Goal: Task Accomplishment & Management: Manage account settings

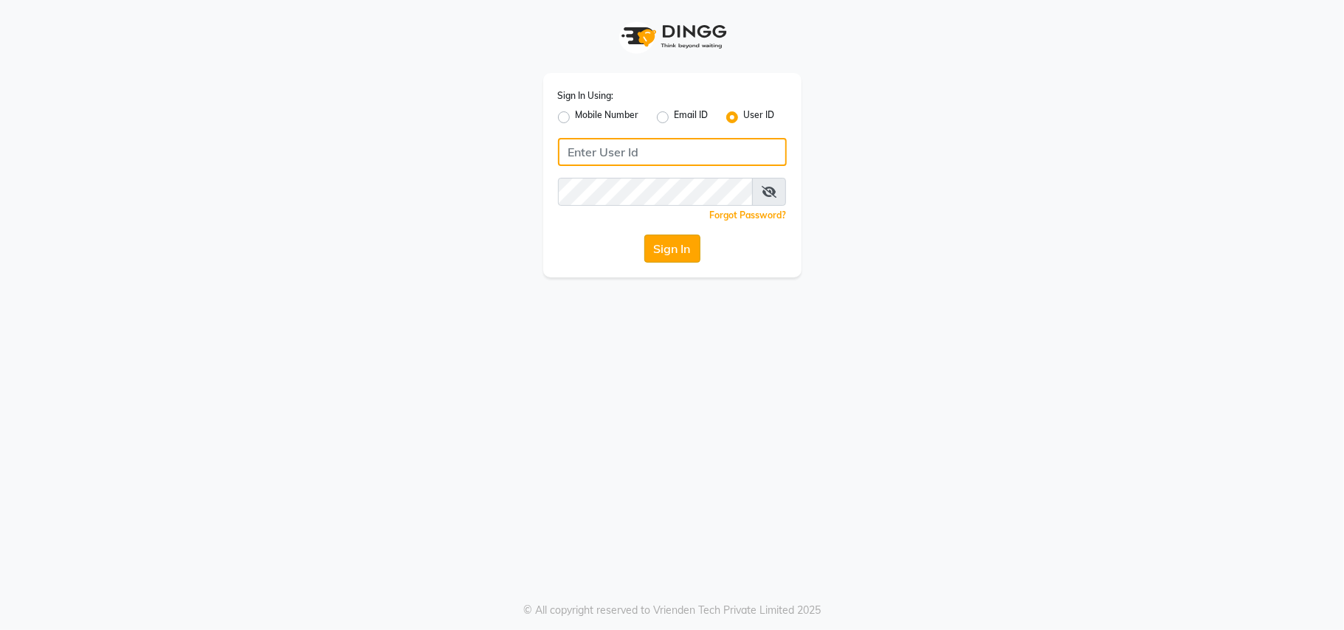
type input "charani"
click at [679, 255] on button "Sign In" at bounding box center [672, 249] width 56 height 28
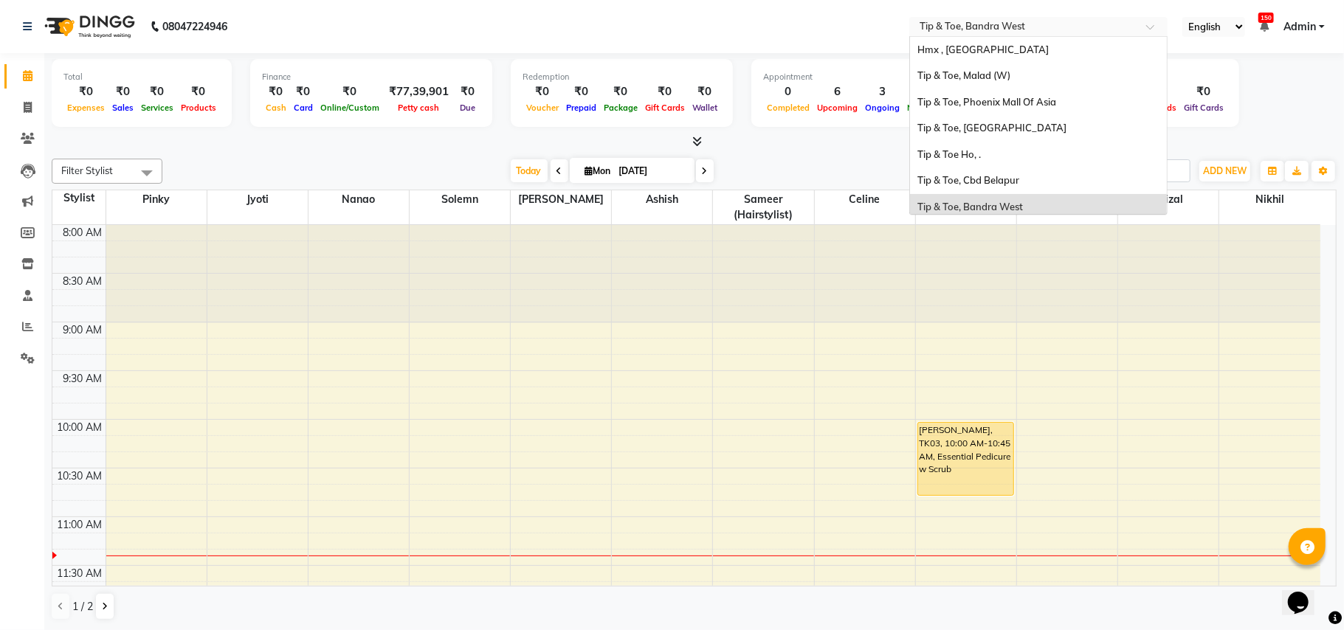
click at [1069, 21] on input "text" at bounding box center [1024, 28] width 214 height 15
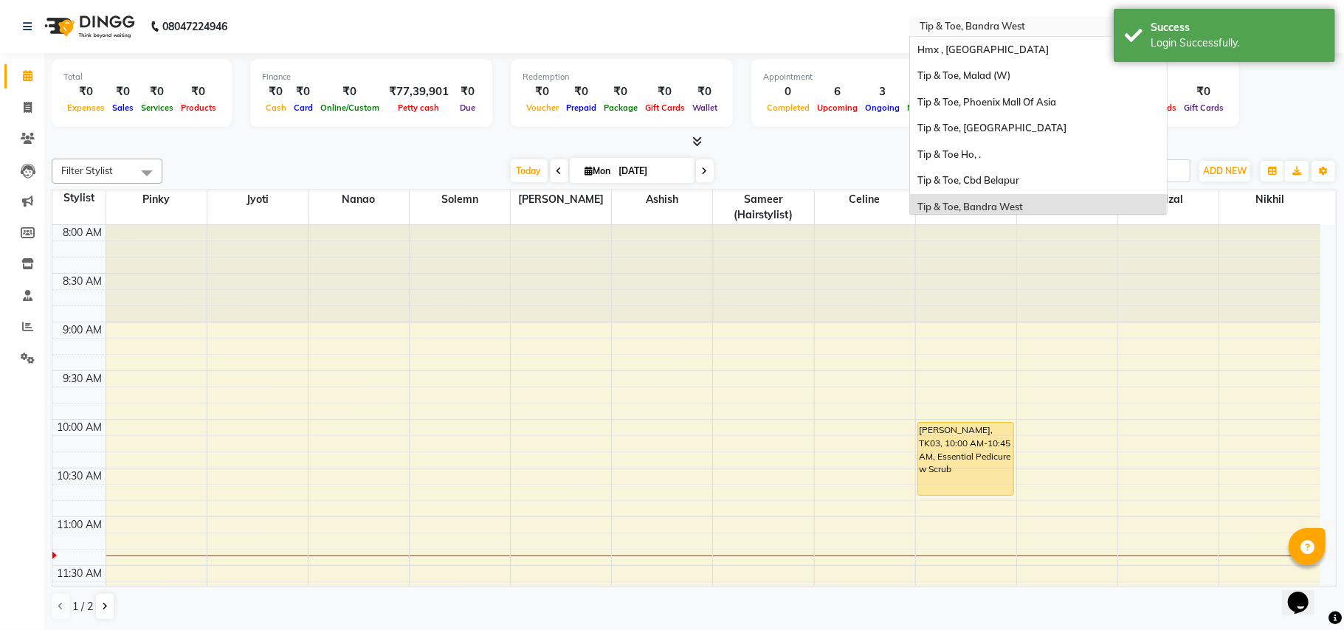
scroll to position [157, 0]
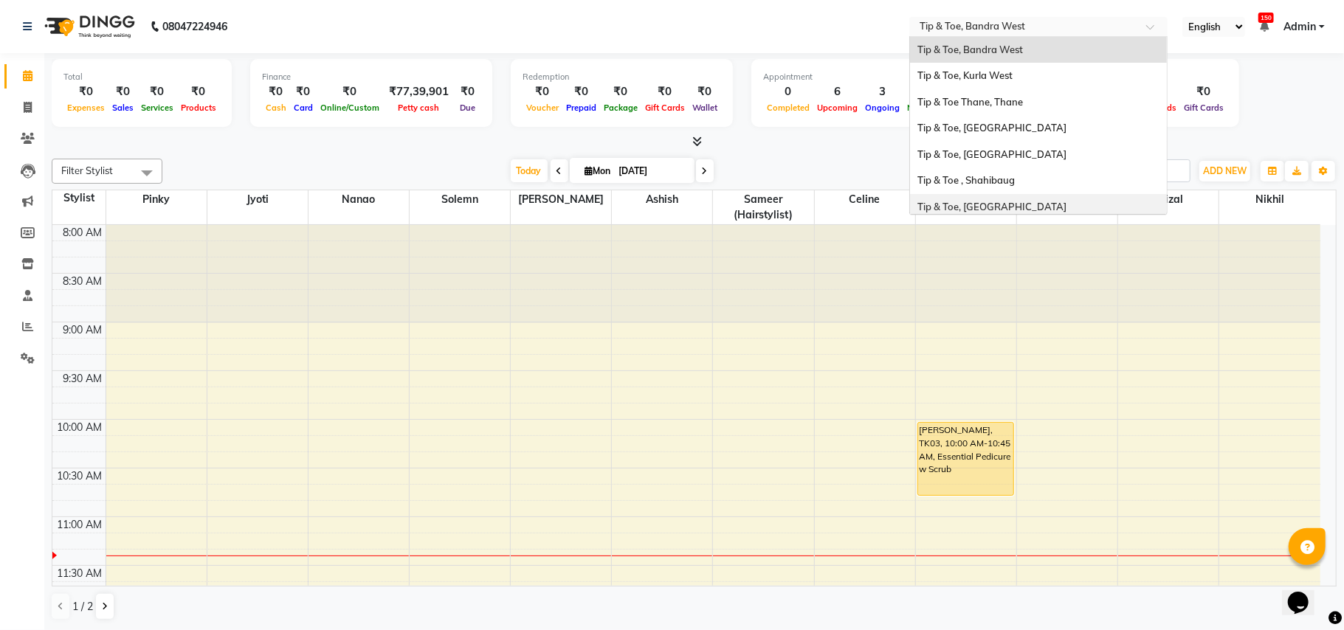
click at [1007, 204] on span "Tip & Toe, [GEOGRAPHIC_DATA]" at bounding box center [991, 207] width 149 height 12
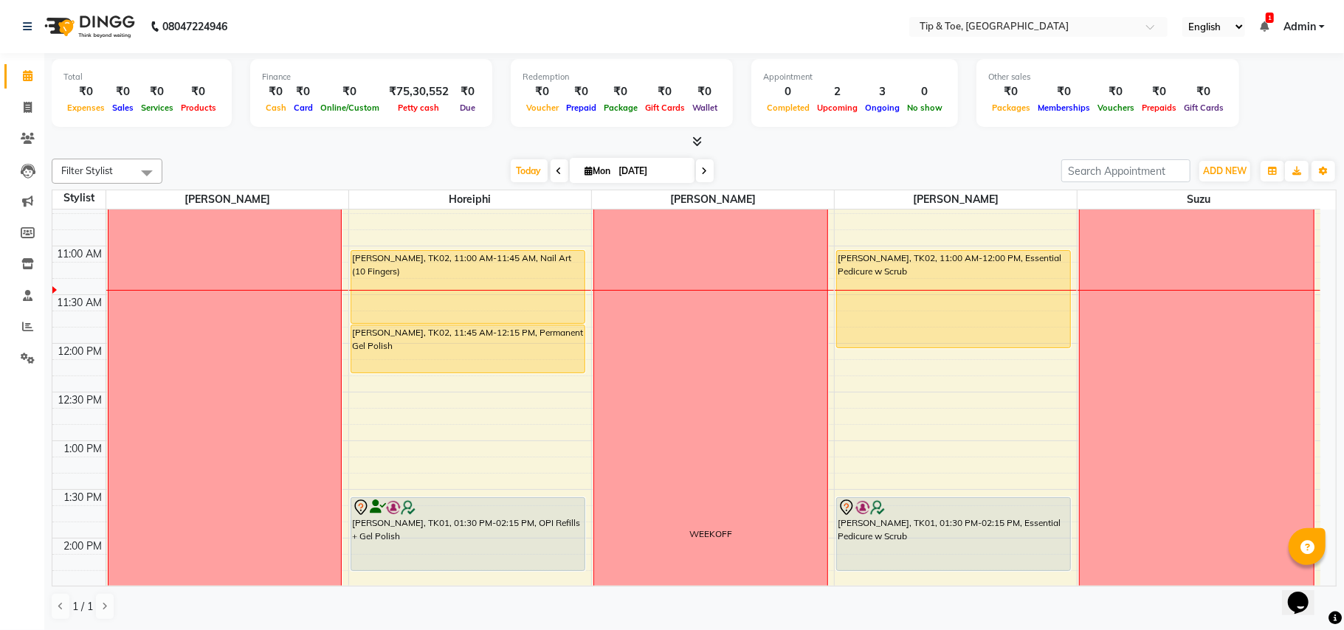
scroll to position [230, 0]
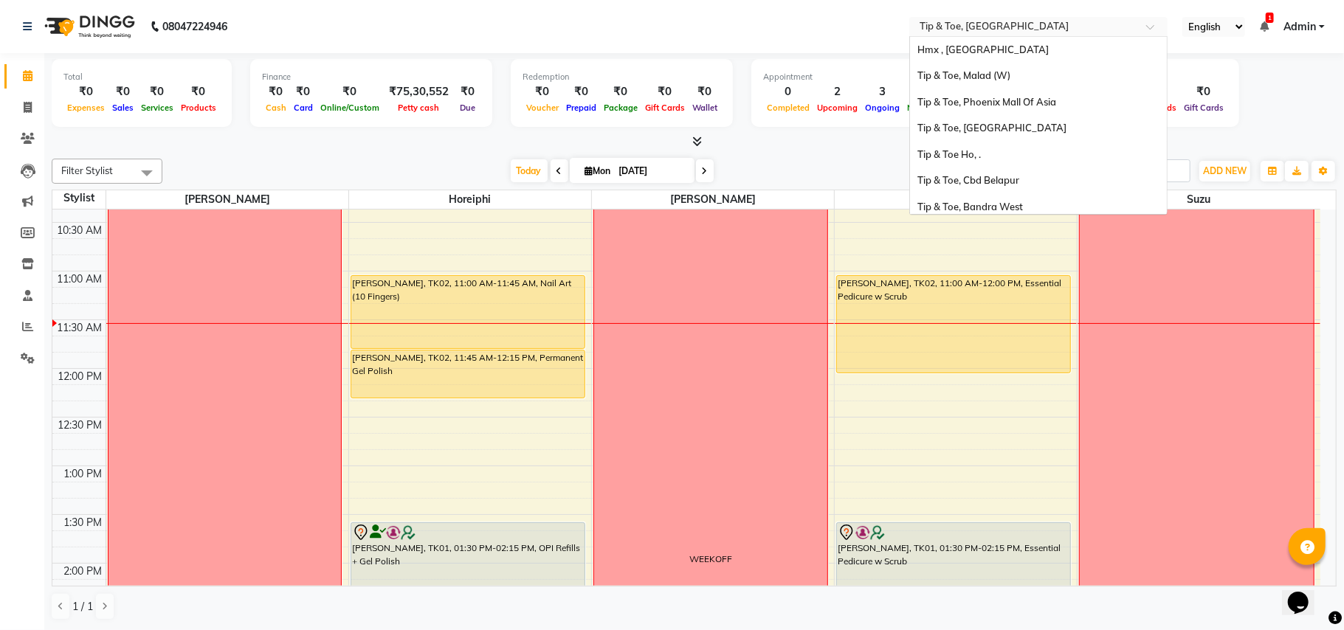
click at [1007, 30] on input "text" at bounding box center [1024, 28] width 214 height 15
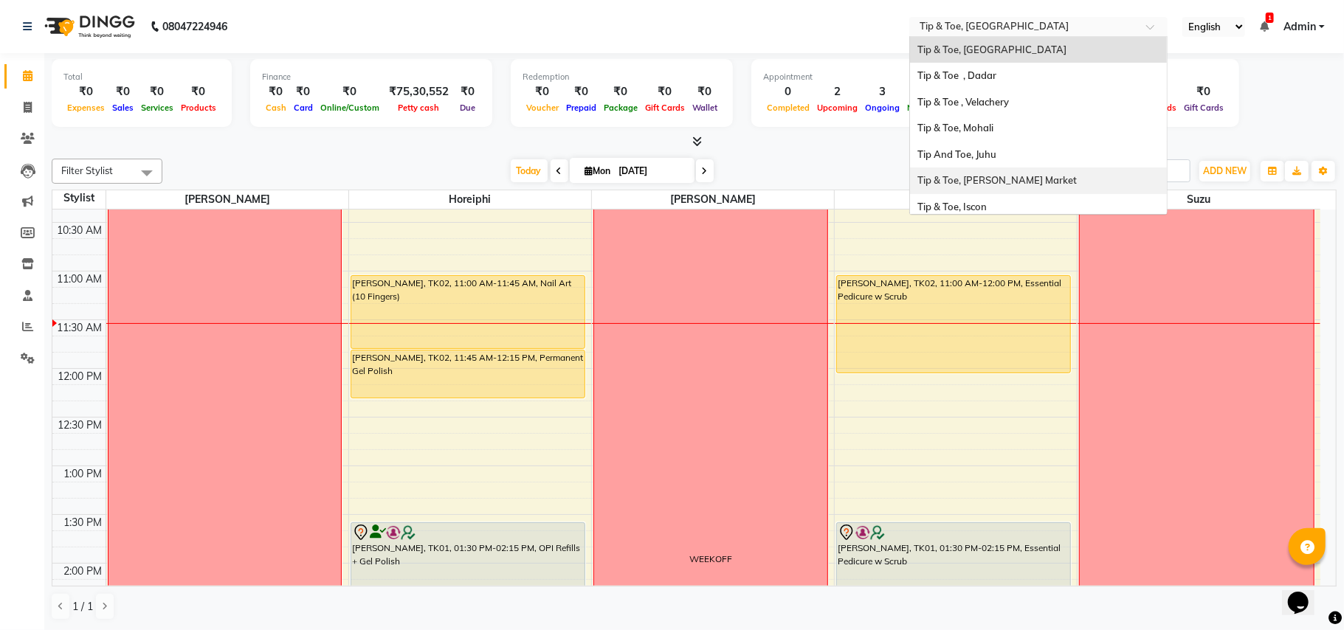
click at [1034, 179] on span "Tip & Toe, [PERSON_NAME] Market" at bounding box center [996, 180] width 159 height 12
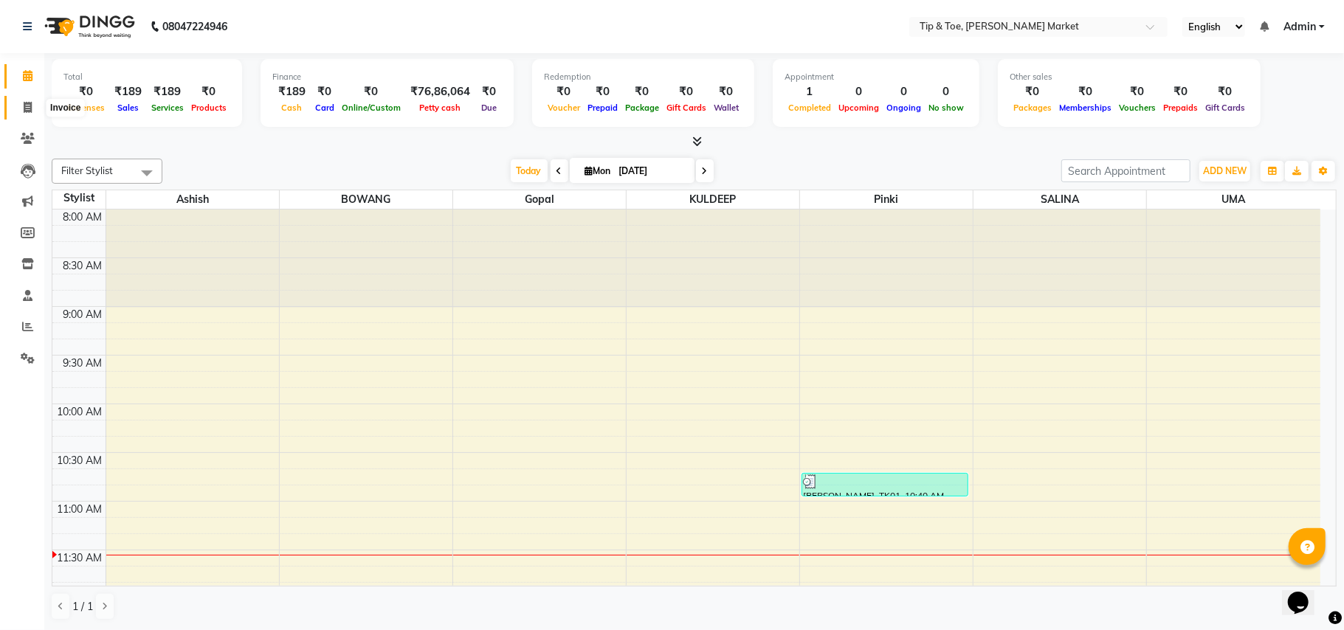
click at [27, 105] on icon at bounding box center [28, 107] width 8 height 11
select select "service"
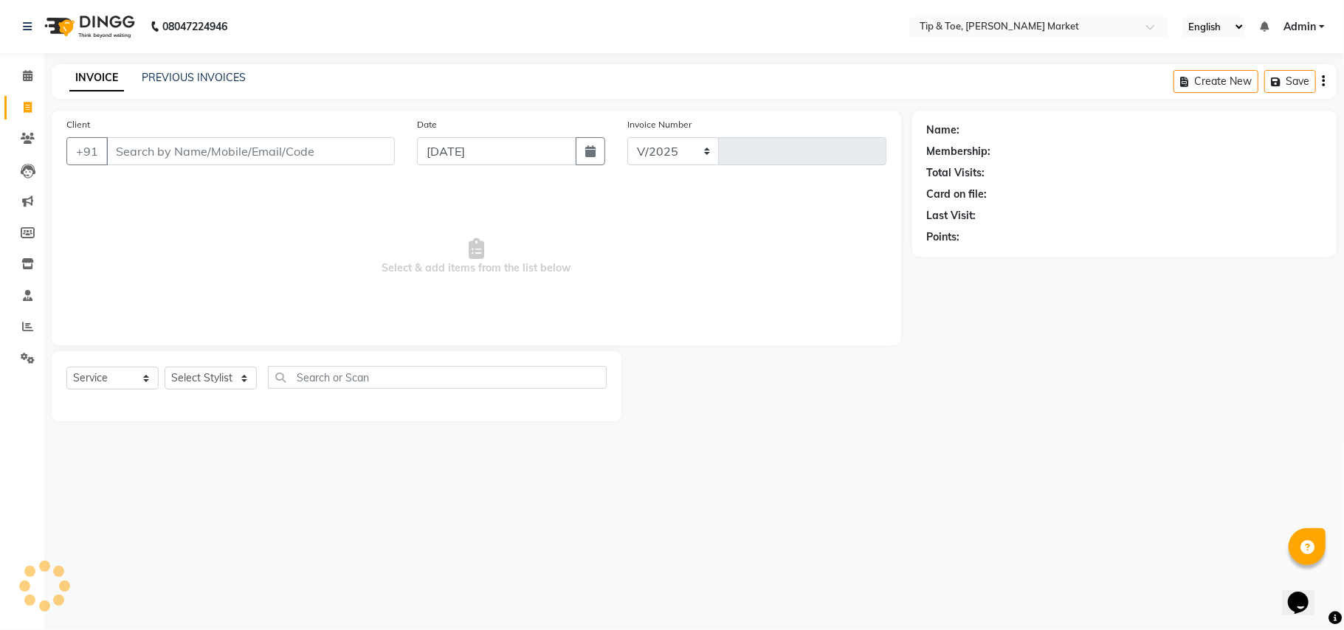
select select "5940"
type input "1312"
click at [230, 83] on link "PREVIOUS INVOICES" at bounding box center [194, 77] width 104 height 13
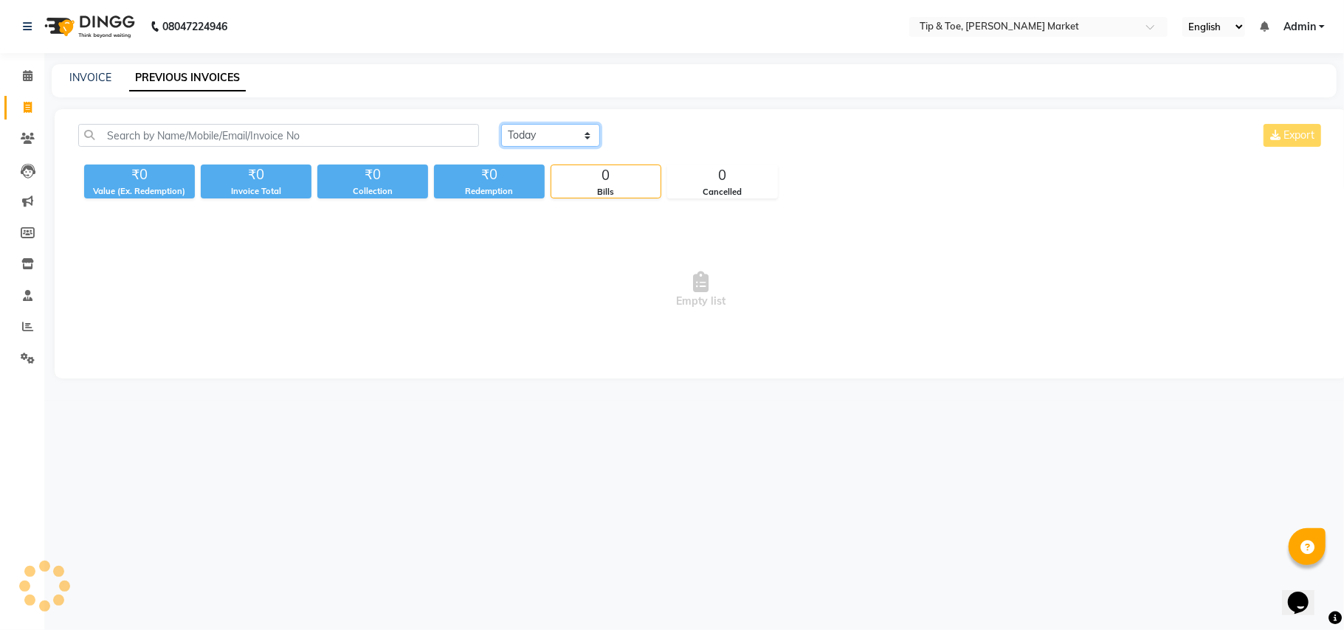
click at [548, 139] on select "Today Yesterday Custom Range" at bounding box center [550, 135] width 99 height 23
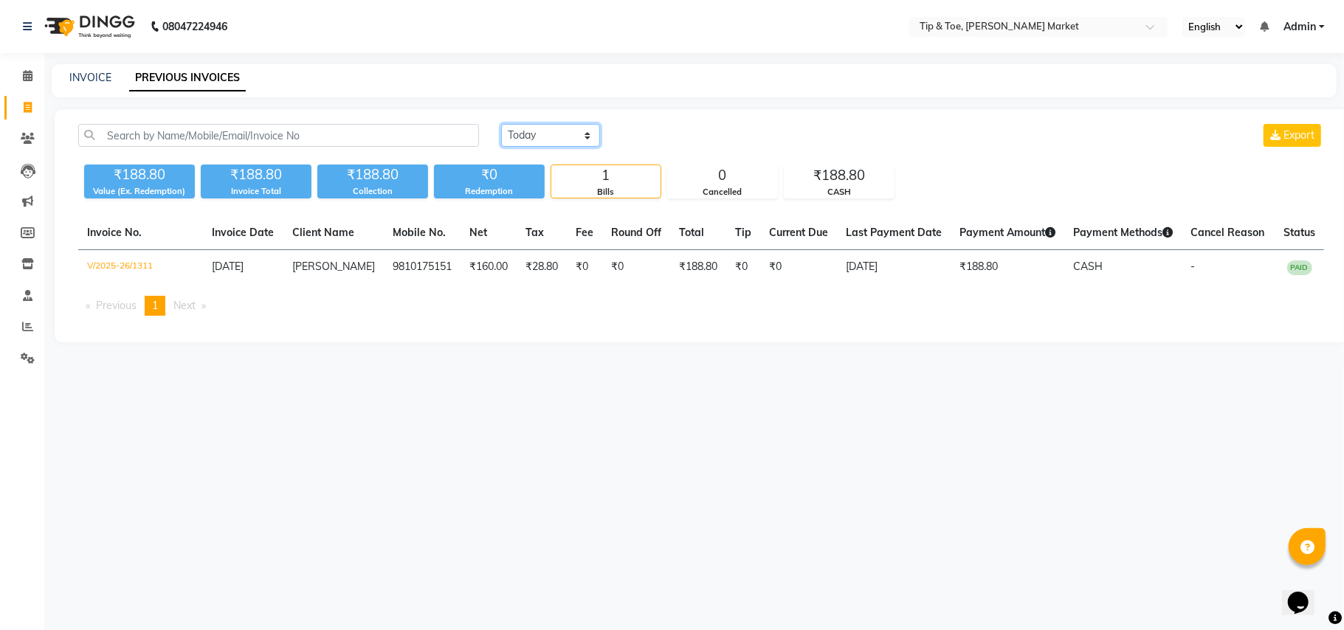
select select "yesterday"
click at [501, 124] on select "Today Yesterday Custom Range" at bounding box center [550, 135] width 99 height 23
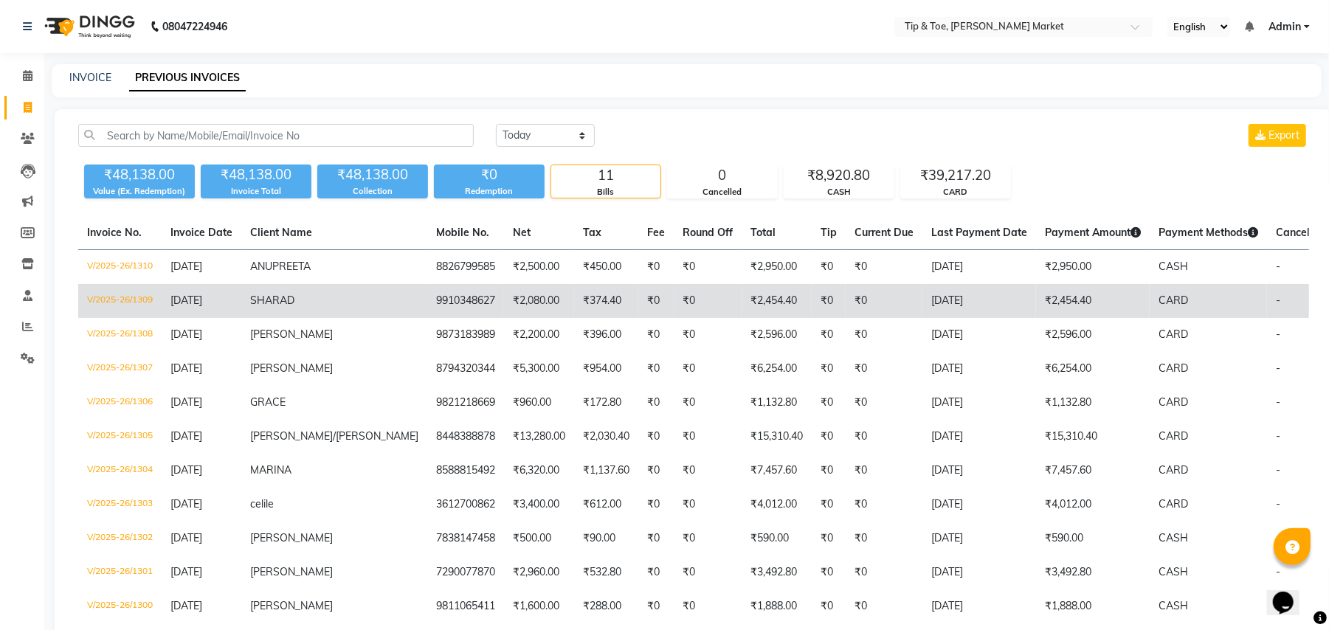
click at [293, 311] on td "SHARAD" at bounding box center [334, 301] width 186 height 34
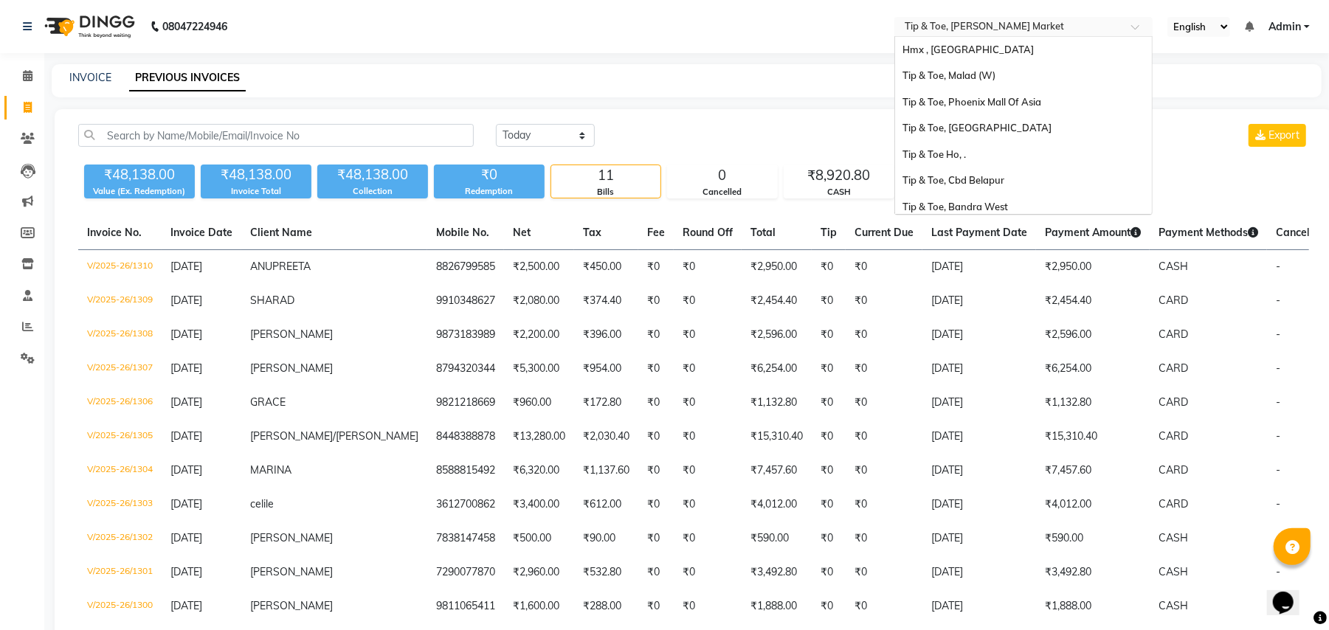
click at [975, 21] on input "text" at bounding box center [1009, 28] width 214 height 15
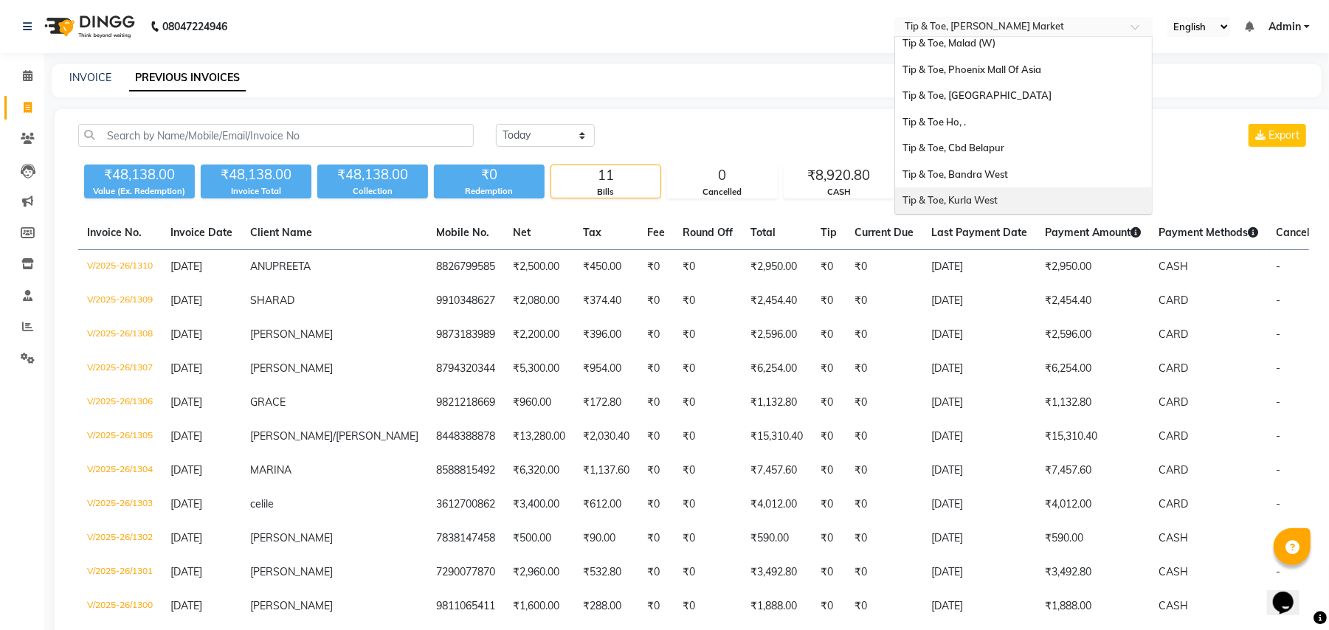
click at [987, 199] on span "Tip & Toe, Kurla West" at bounding box center [950, 200] width 95 height 12
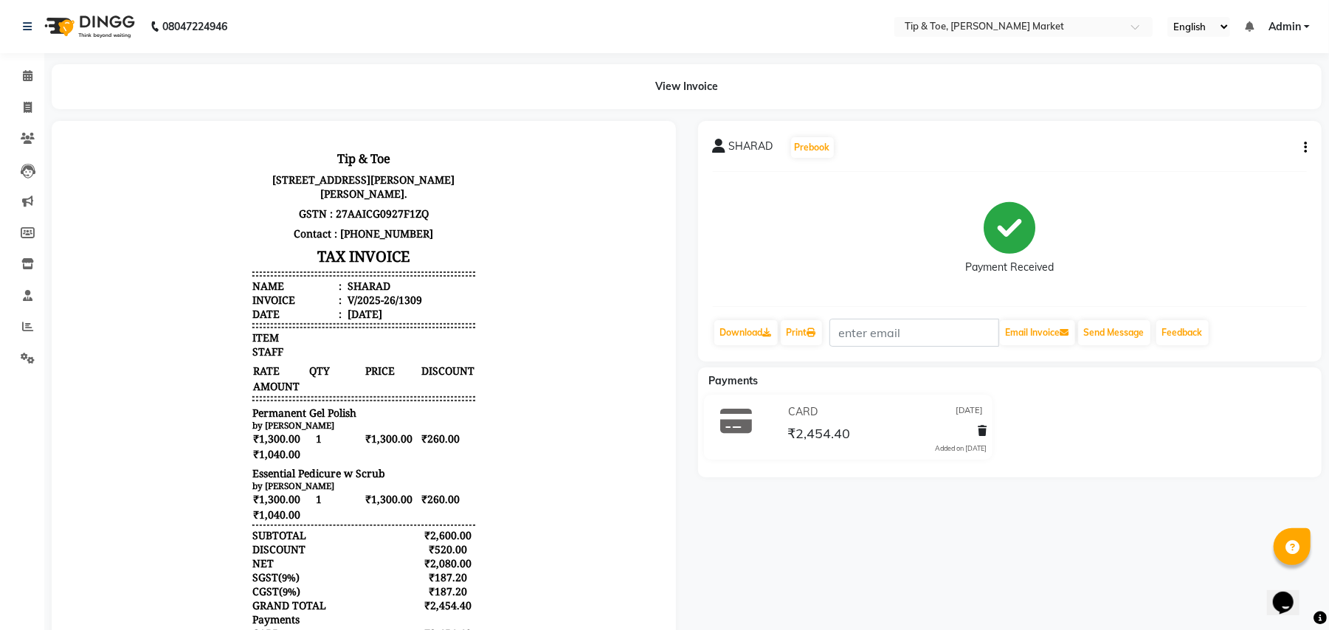
click at [1304, 148] on icon "button" at bounding box center [1305, 148] width 3 height 1
click at [1220, 160] on div "Edit Invoice" at bounding box center [1231, 165] width 101 height 18
select select "service"
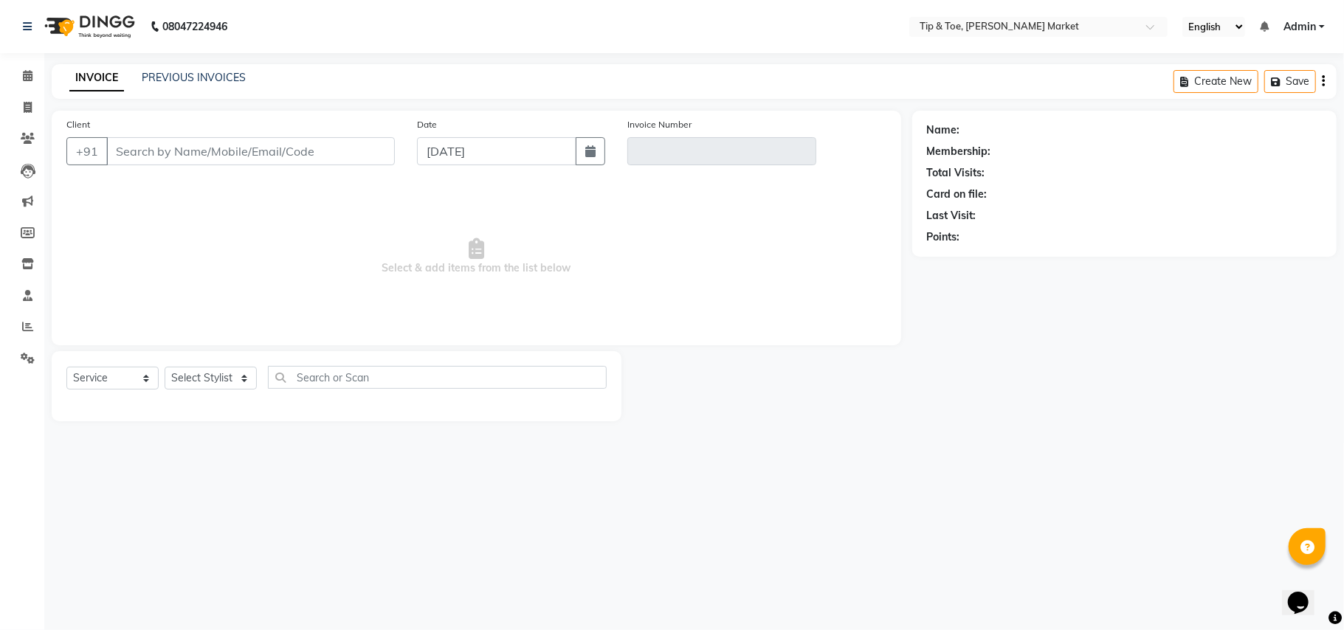
type input "9910348627"
type input "V/2025-26/1309"
type input "31-08-2025"
select select "select"
select select "1: Object"
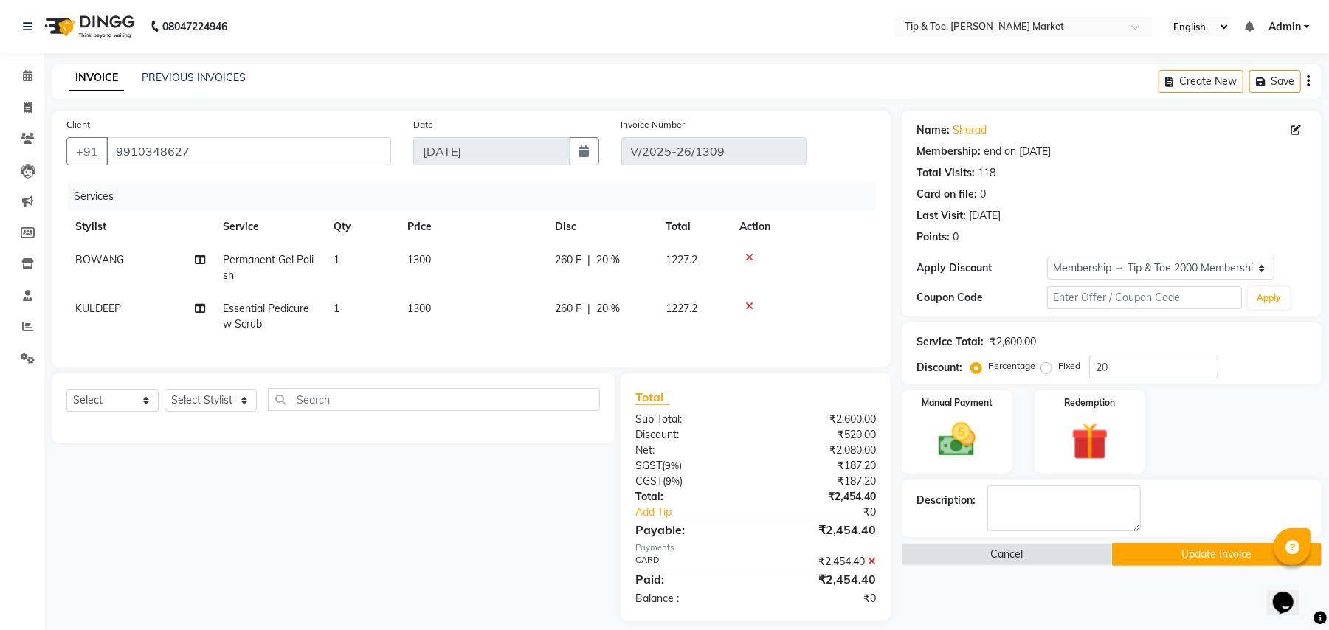
scroll to position [27, 0]
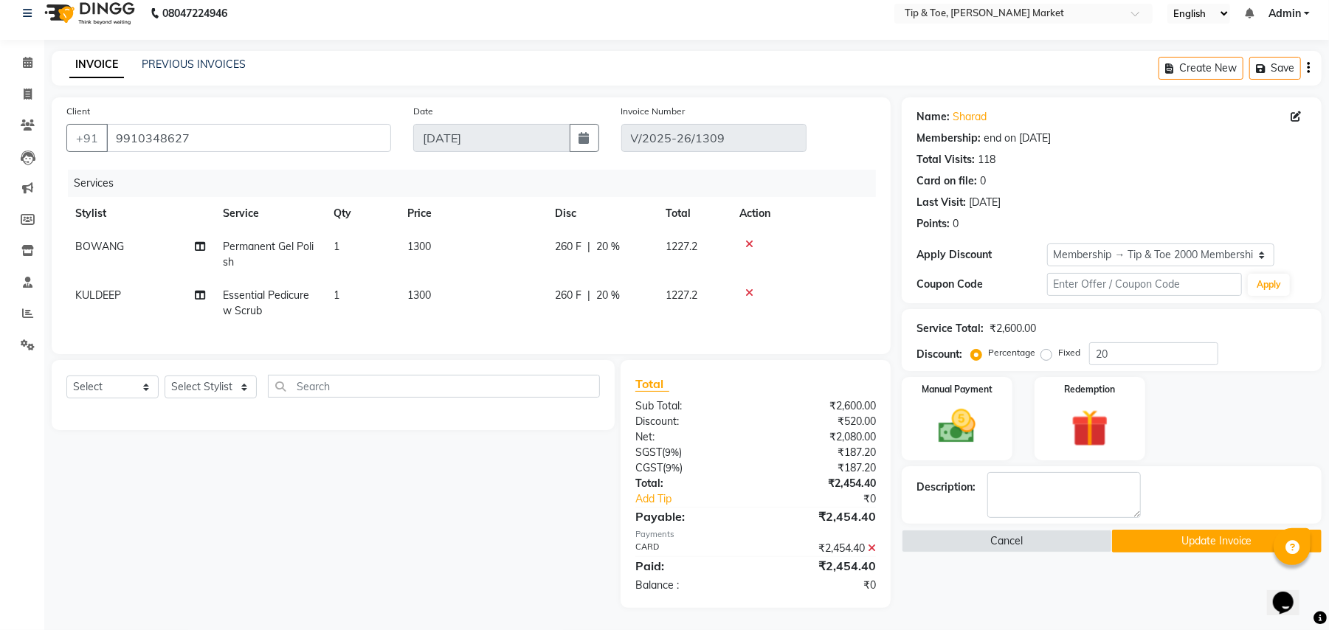
click at [871, 545] on icon at bounding box center [872, 548] width 8 height 10
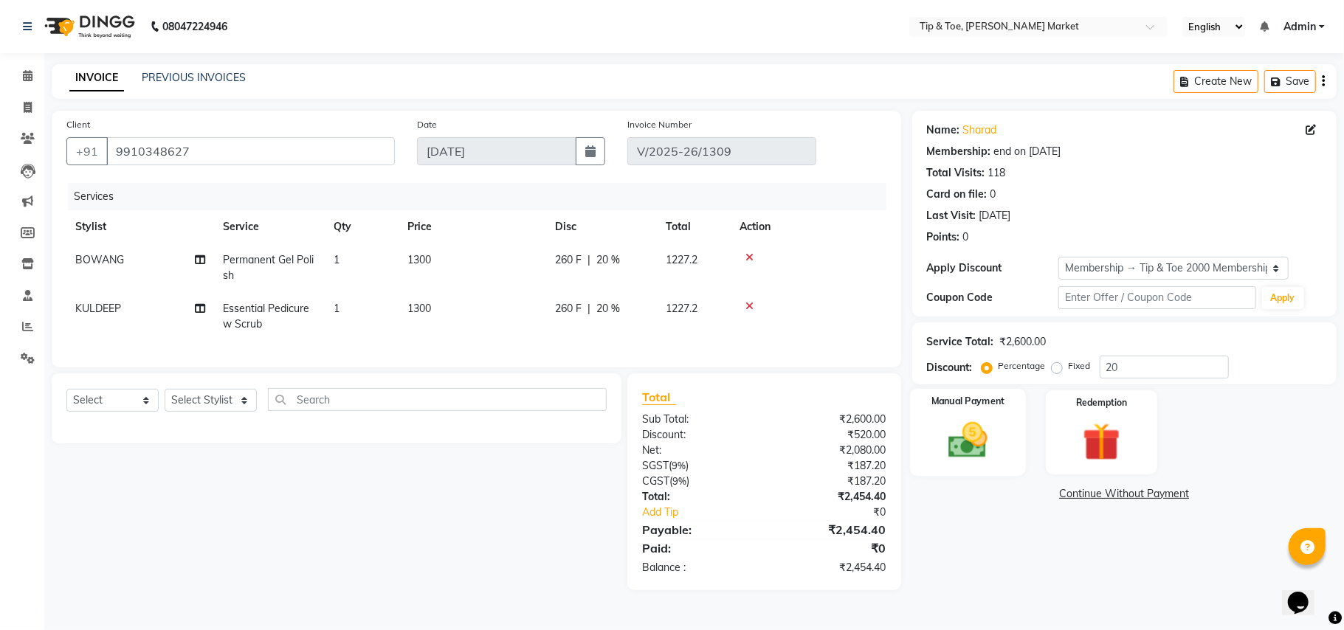
click at [968, 427] on img at bounding box center [968, 441] width 64 height 46
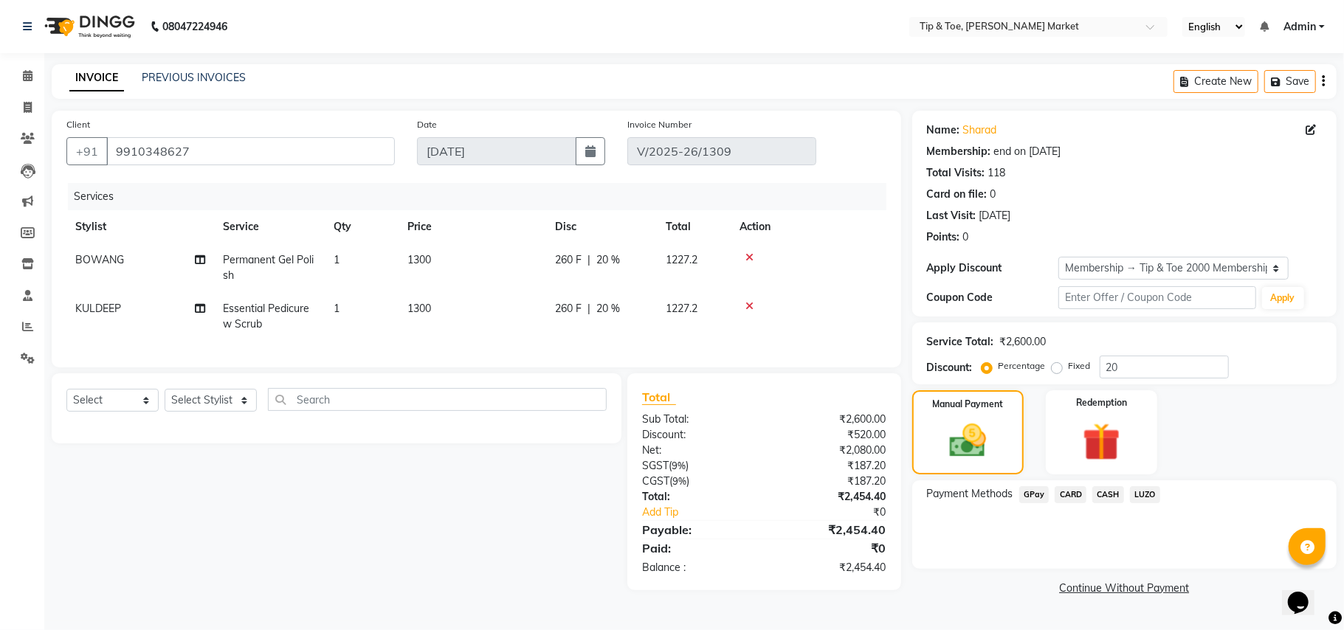
click at [1104, 493] on span "CASH" at bounding box center [1108, 494] width 32 height 17
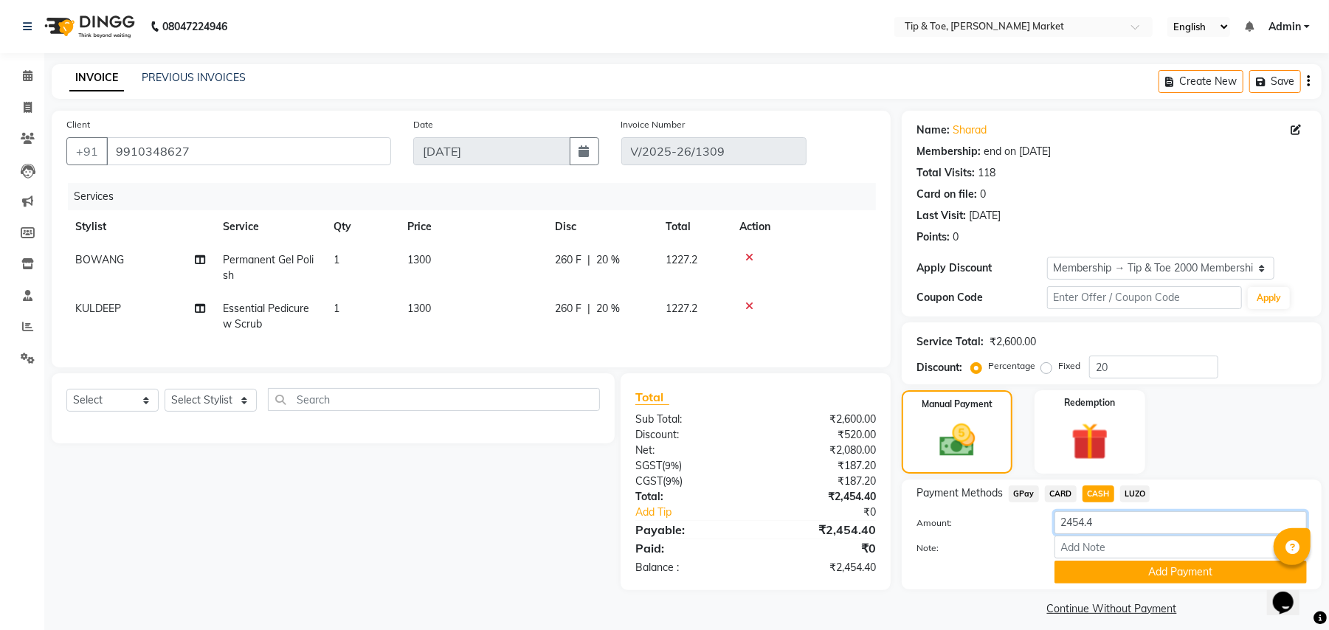
click at [1114, 520] on input "2454.4" at bounding box center [1181, 522] width 252 height 23
type input "2"
type input "30"
click at [1206, 568] on button "Add Payment" at bounding box center [1181, 572] width 252 height 23
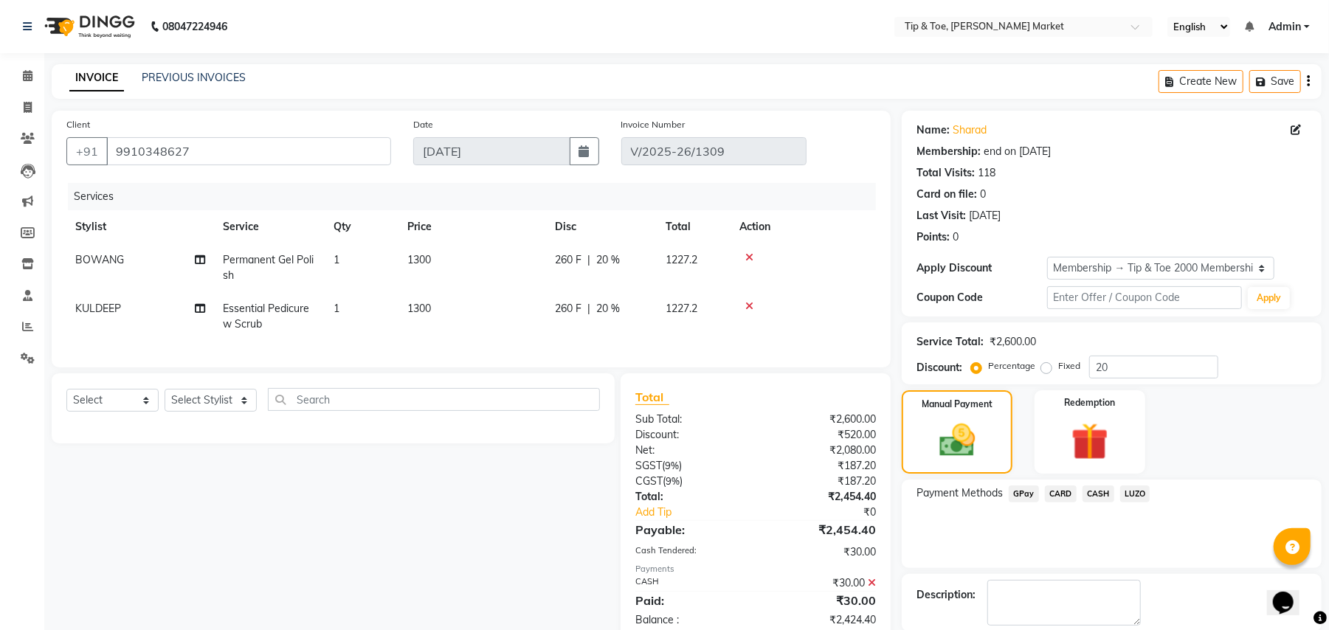
scroll to position [53, 0]
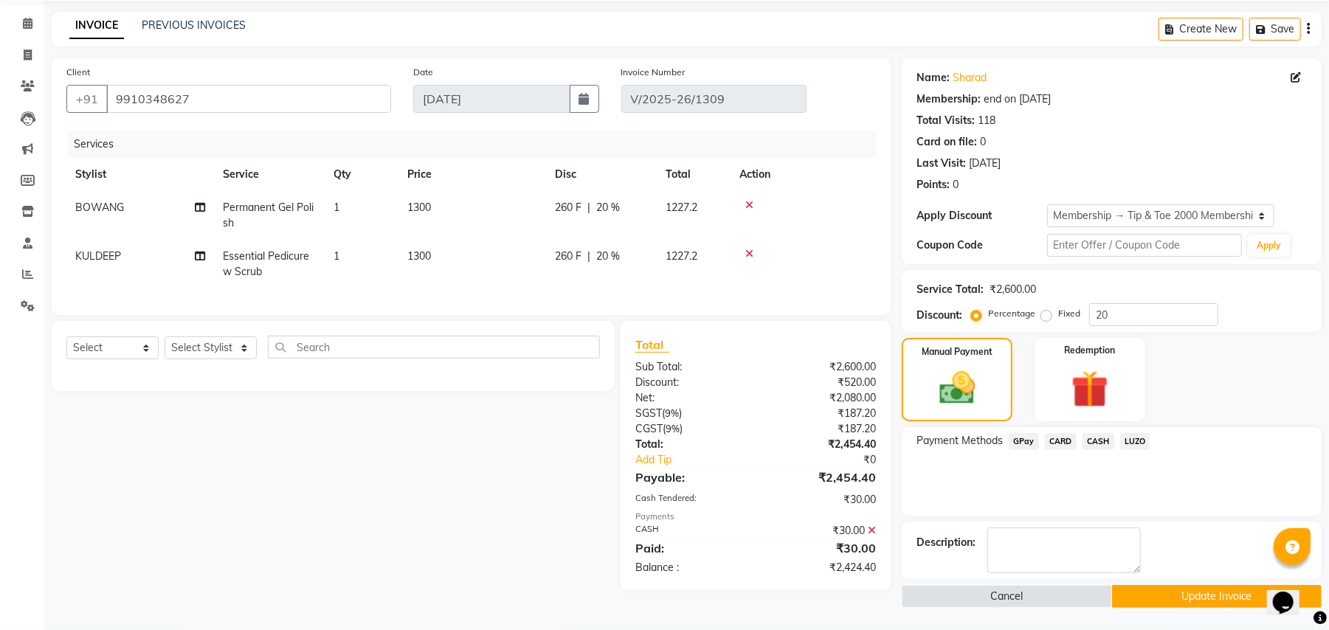
click at [1064, 437] on span "CARD" at bounding box center [1061, 441] width 32 height 17
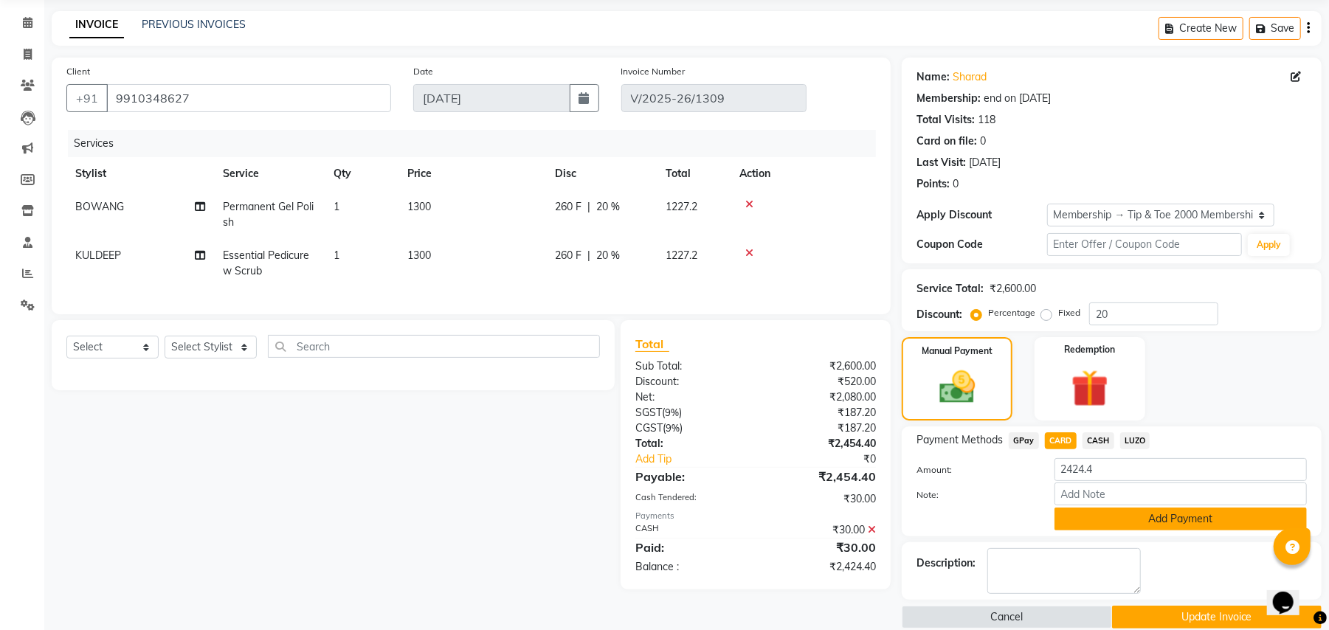
click at [1208, 520] on button "Add Payment" at bounding box center [1181, 519] width 252 height 23
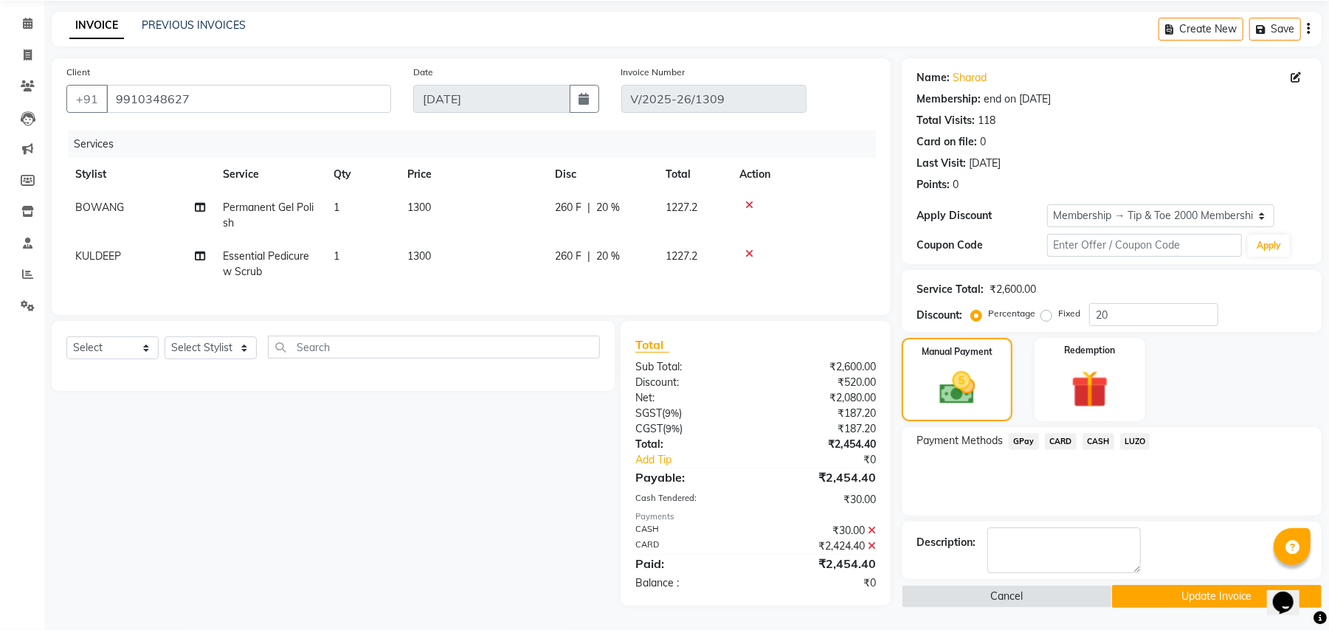
click at [1232, 585] on button "Update Invoice" at bounding box center [1217, 596] width 210 height 23
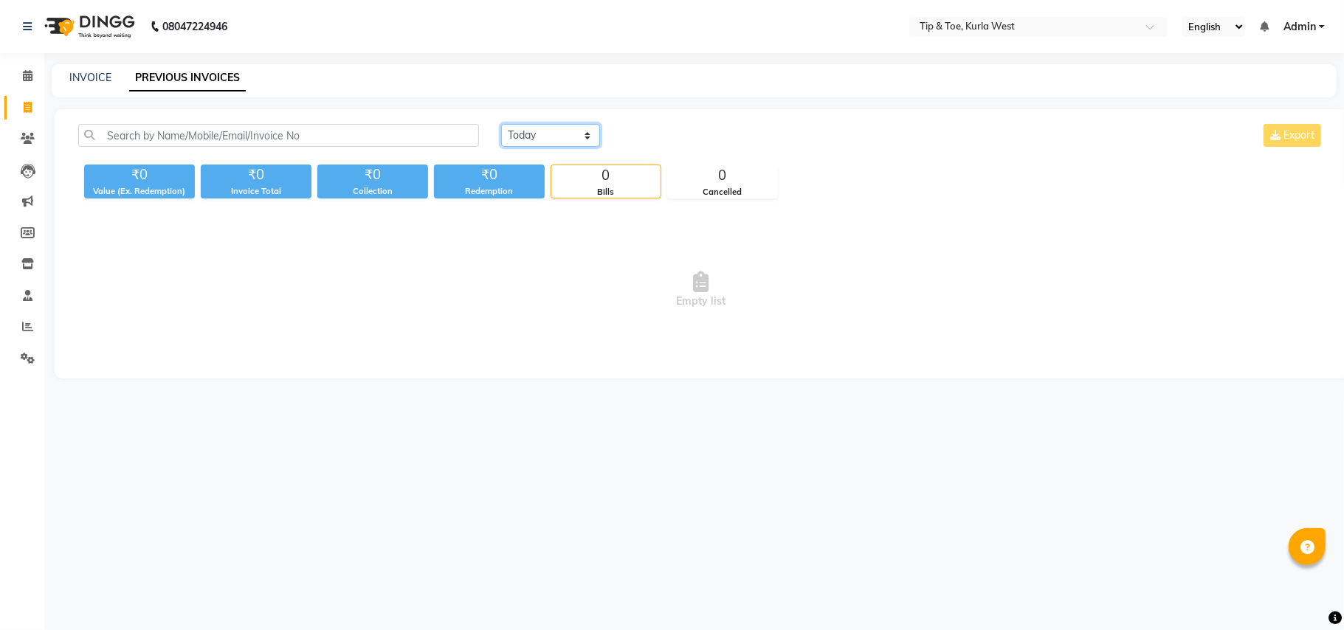
click at [553, 137] on select "[DATE] [DATE] Custom Range" at bounding box center [550, 135] width 99 height 23
select select "[DATE]"
click at [501, 124] on select "[DATE] [DATE] Custom Range" at bounding box center [550, 135] width 99 height 23
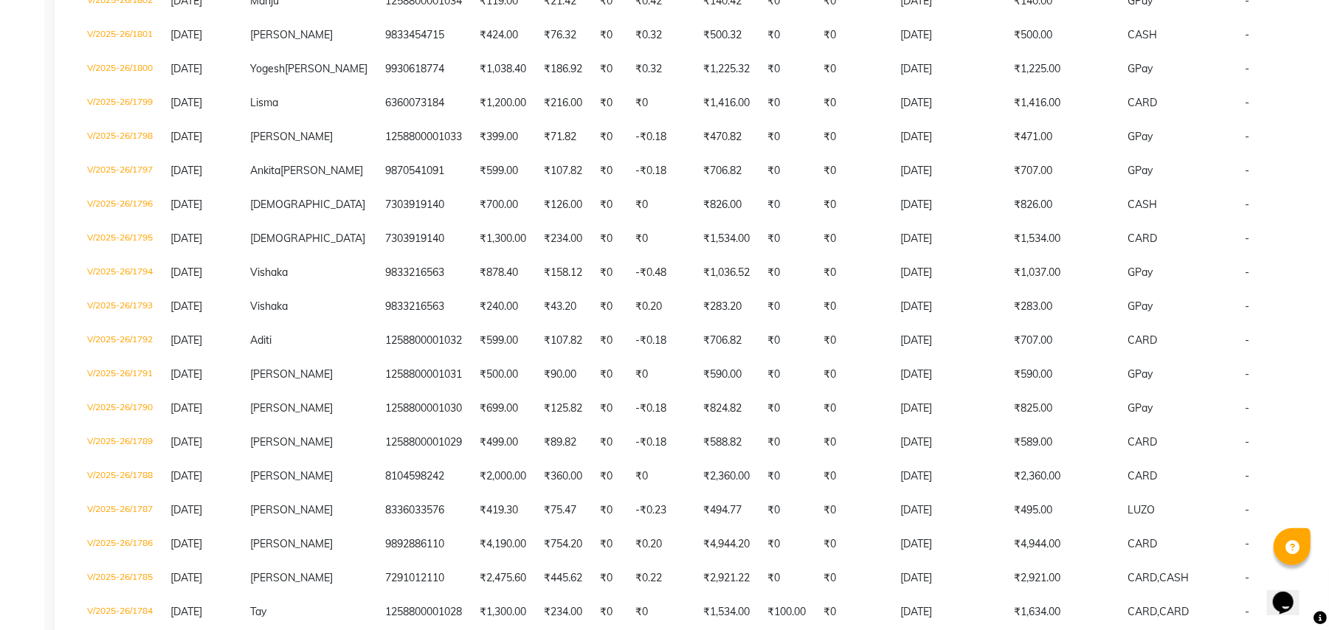
scroll to position [379, 0]
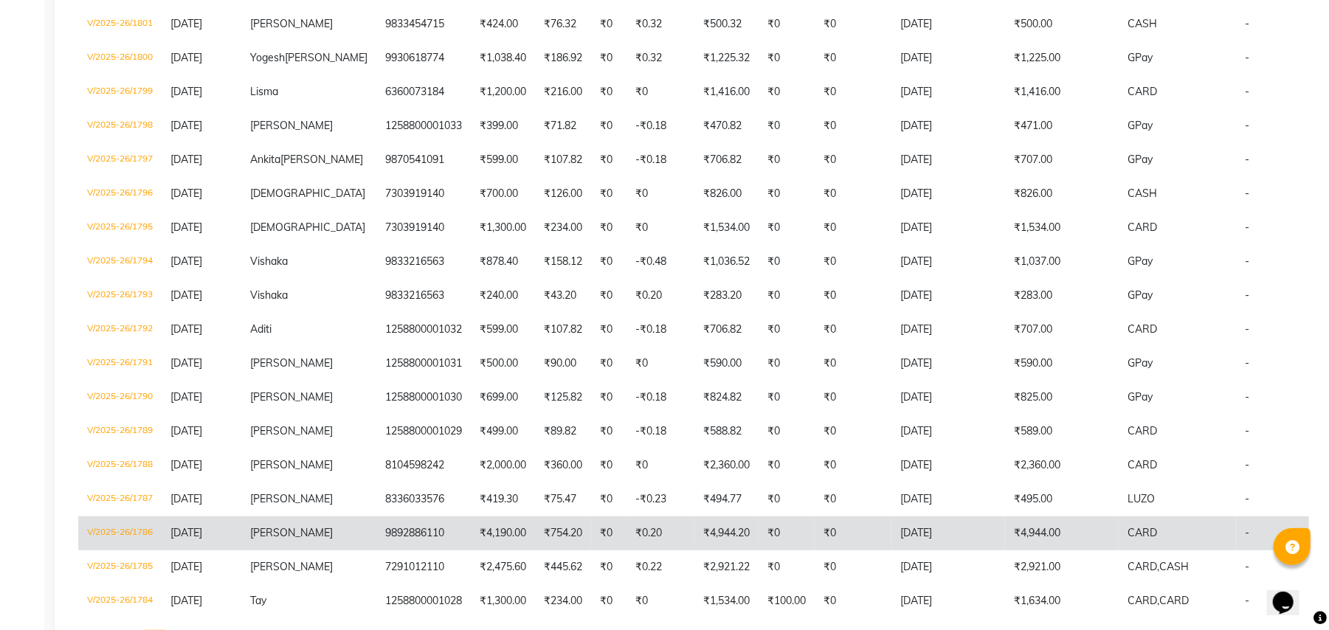
click at [244, 542] on td "Sayli" at bounding box center [308, 534] width 135 height 34
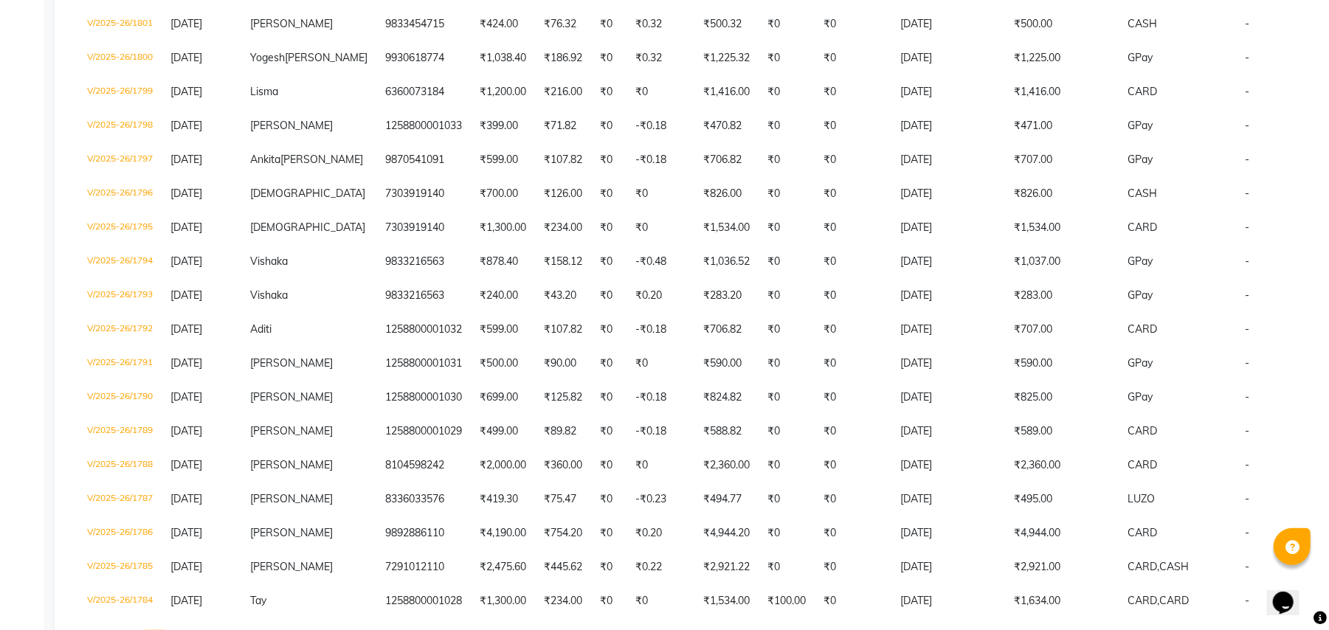
scroll to position [0, 0]
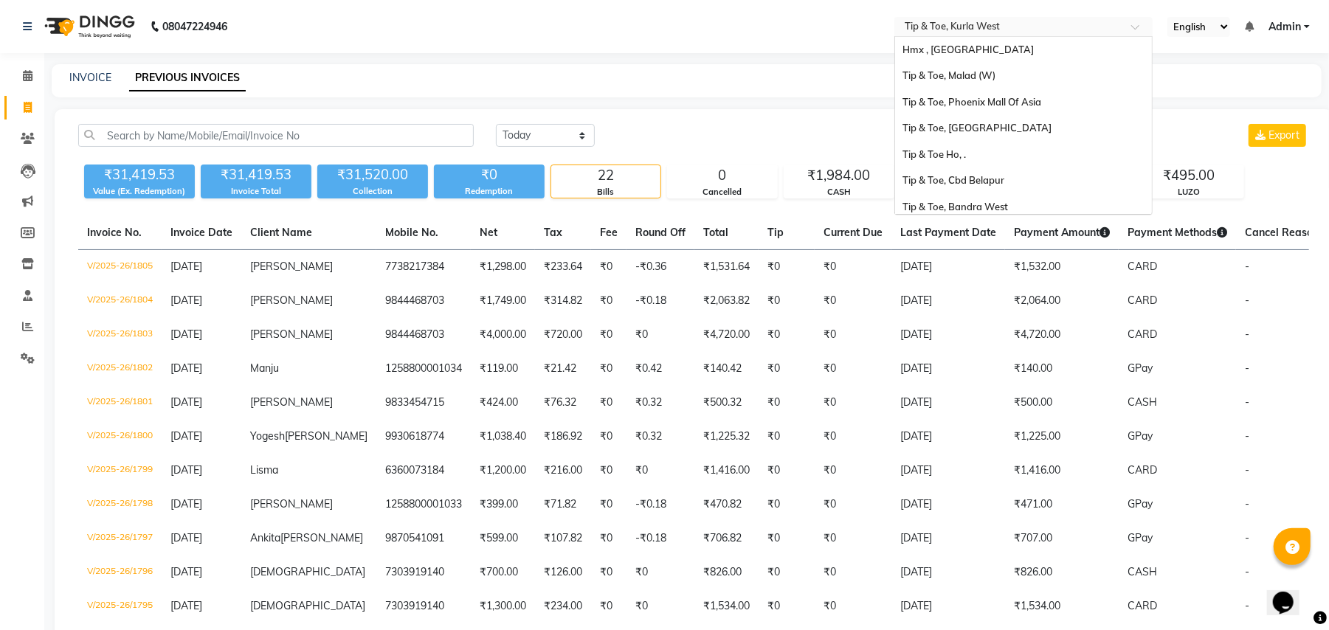
click at [1058, 27] on input "text" at bounding box center [1009, 28] width 214 height 15
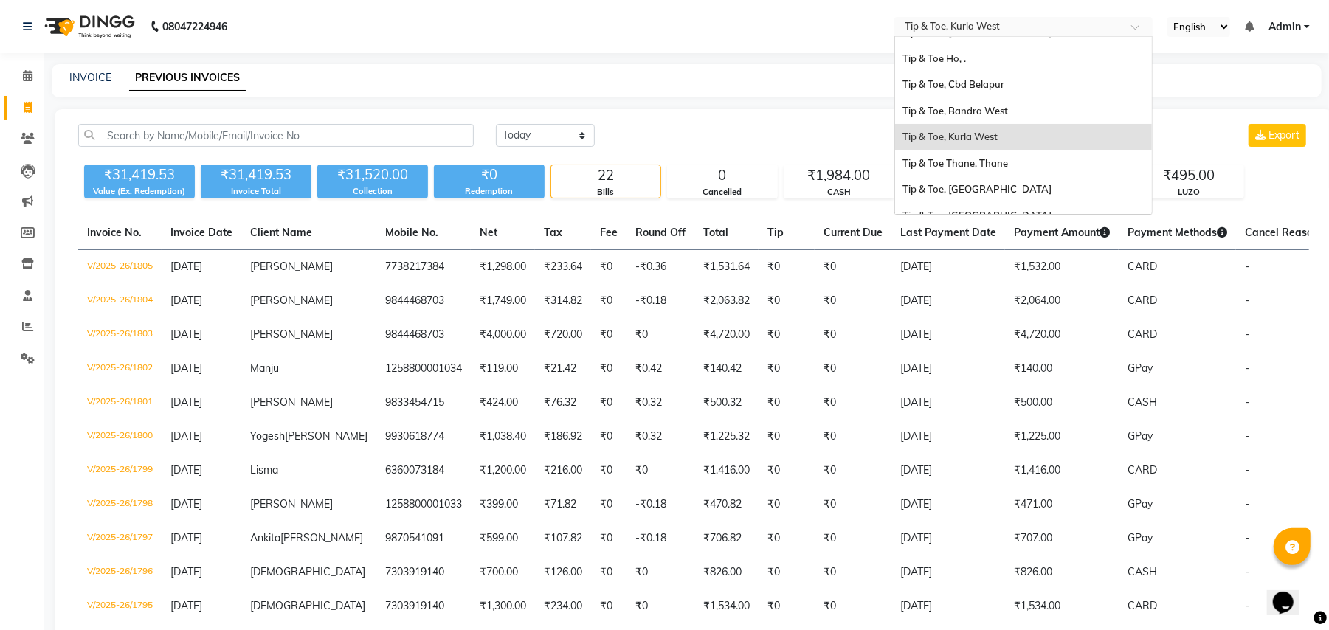
scroll to position [92, 0]
click at [976, 111] on span "Tip & Toe, Bandra West" at bounding box center [956, 114] width 106 height 12
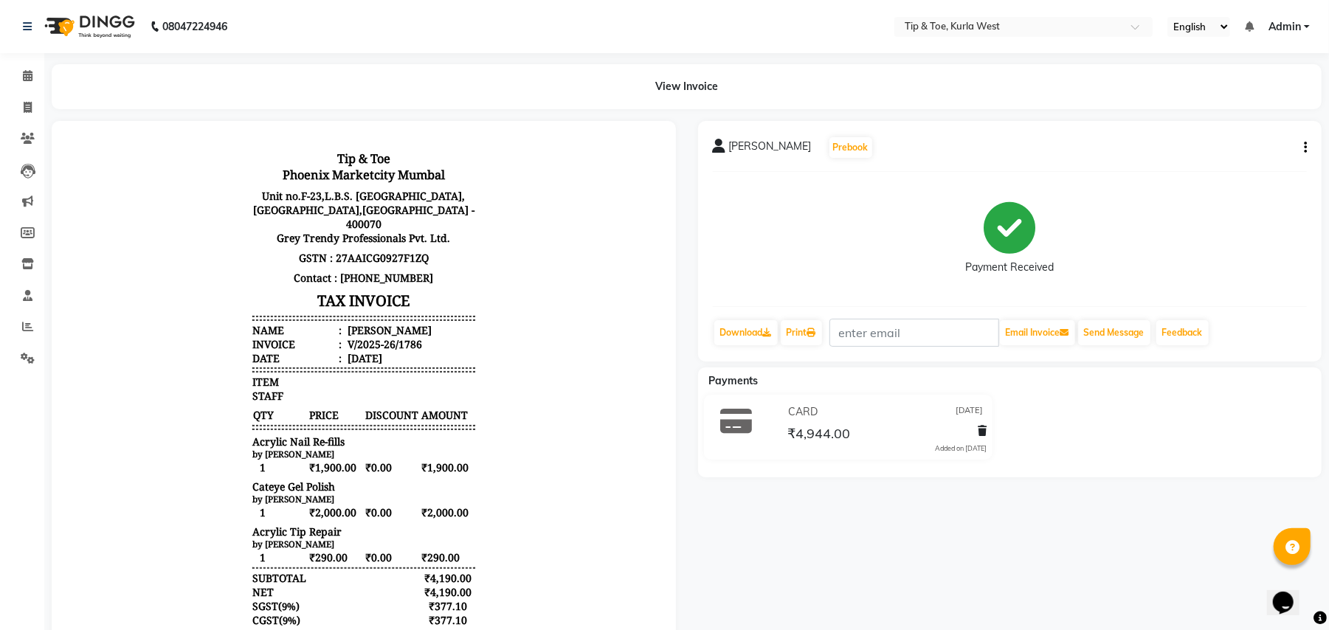
click at [1303, 151] on button "button" at bounding box center [1302, 147] width 9 height 15
click at [1223, 158] on div "Edit Invoice" at bounding box center [1231, 165] width 101 height 18
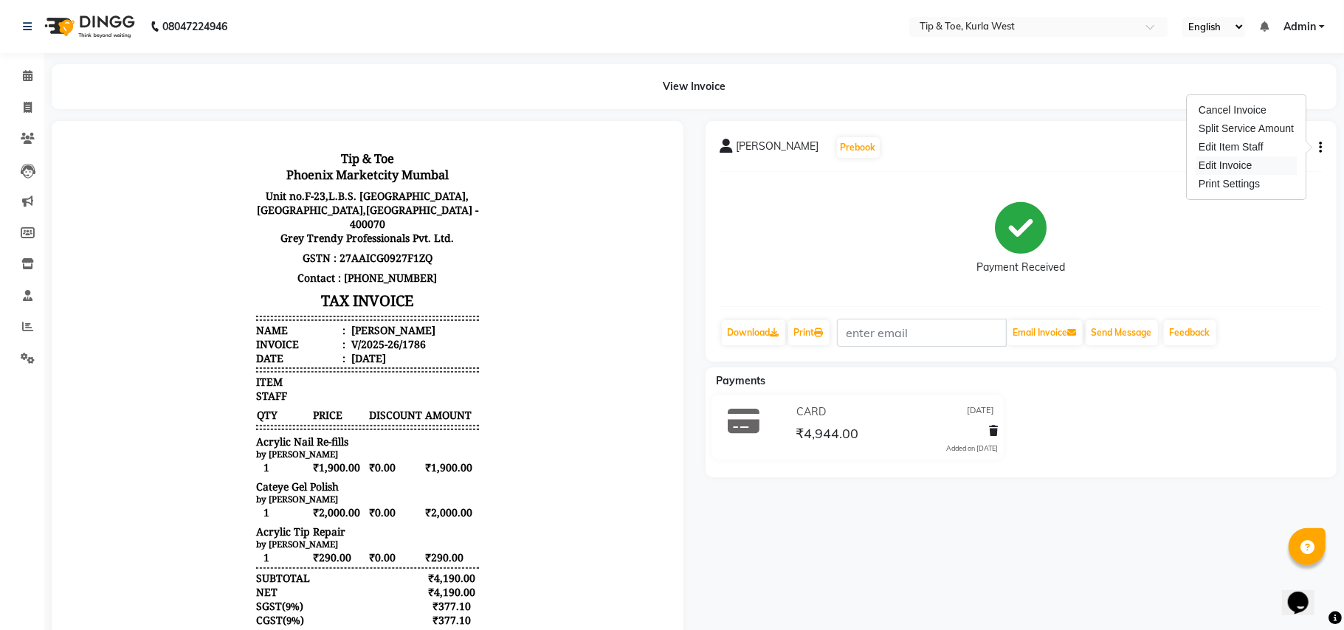
select select "service"
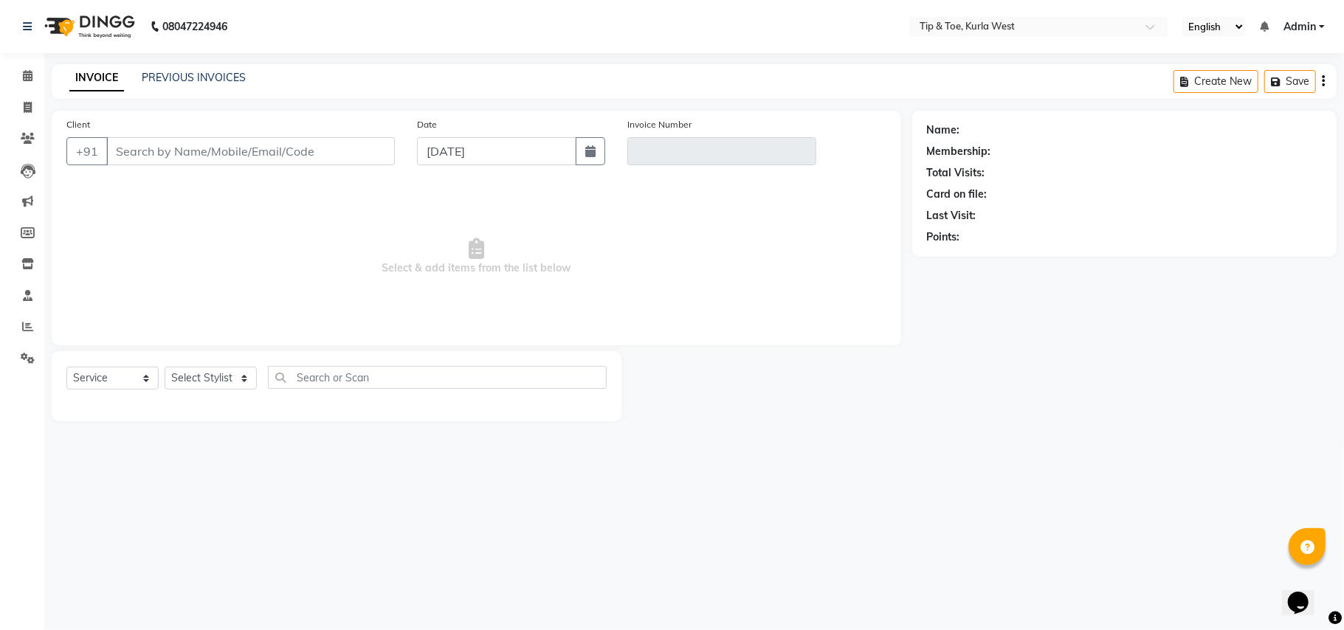
type input "9892886110"
type input "V/2025-26/1786"
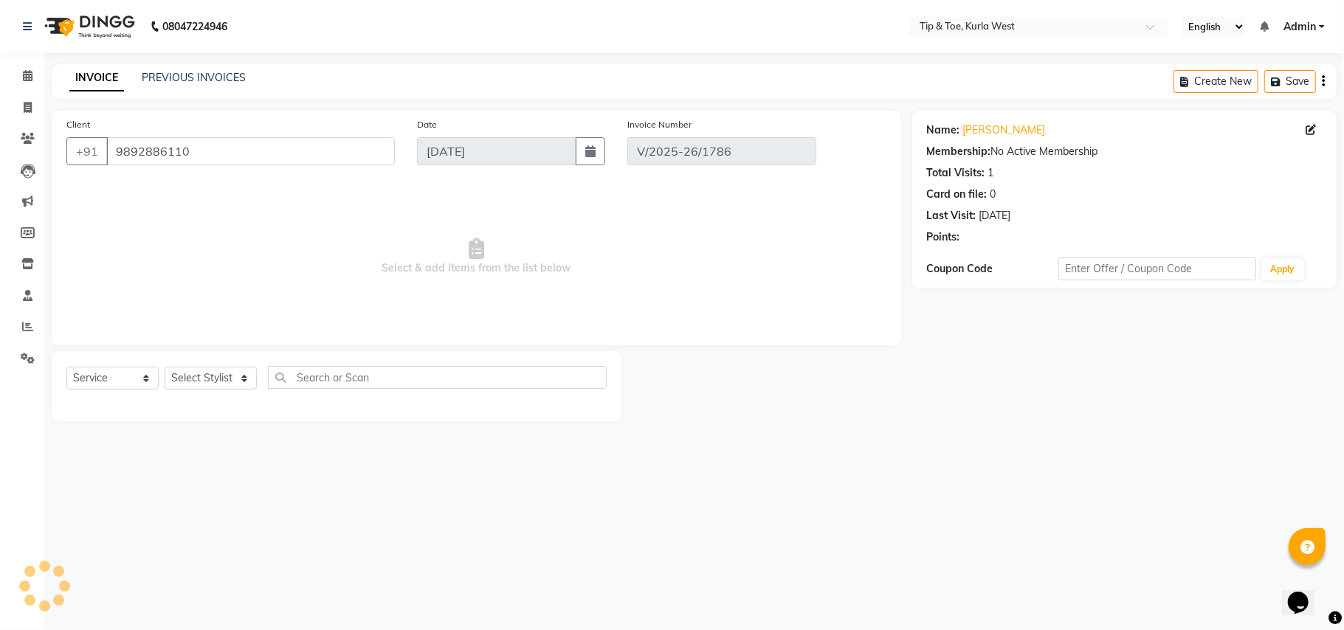
type input "[DATE]"
select select "select"
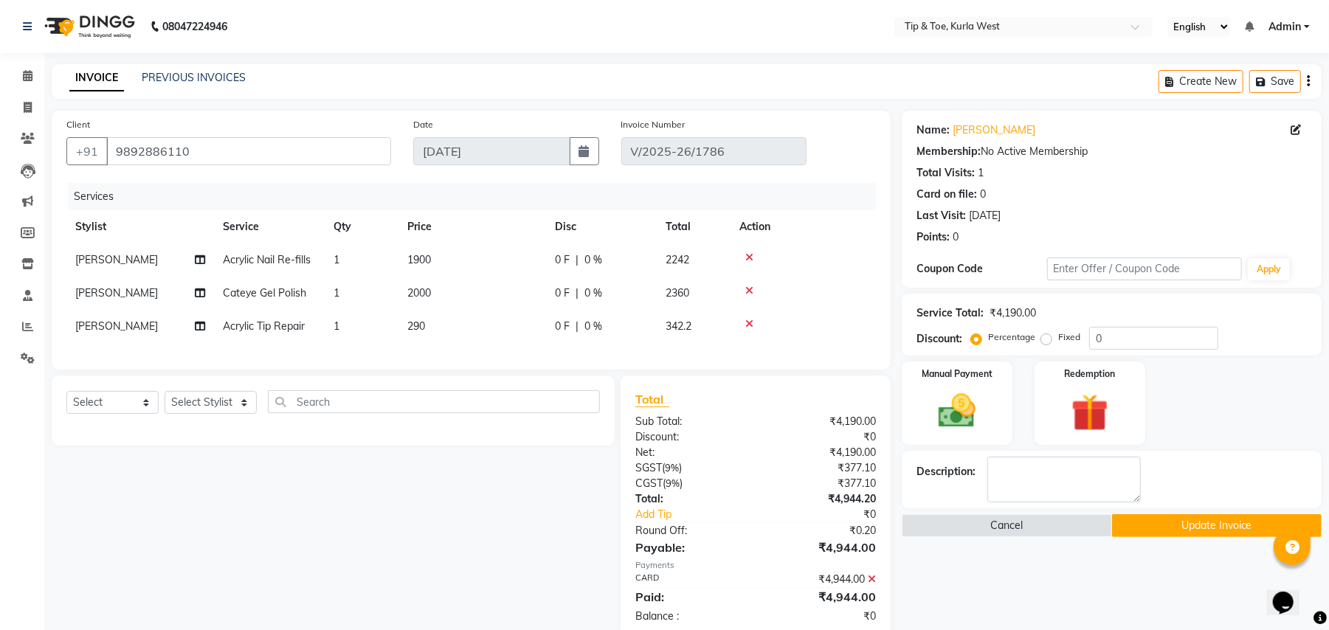
scroll to position [45, 0]
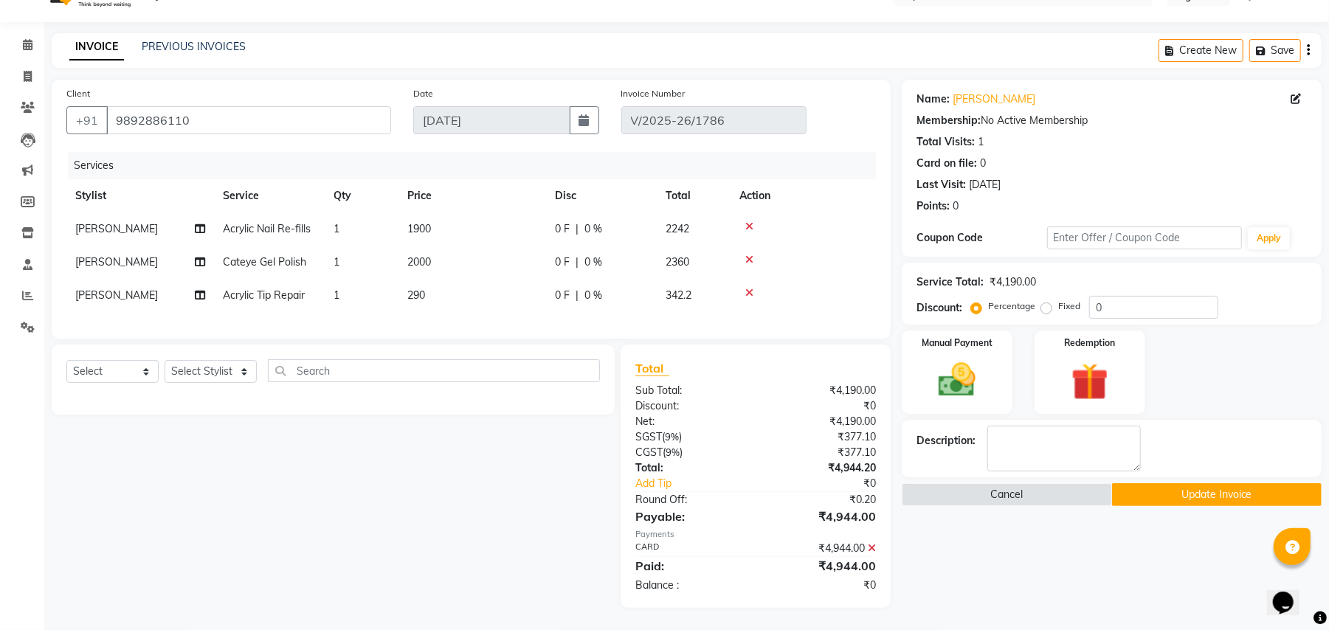
click at [869, 547] on icon at bounding box center [872, 548] width 8 height 10
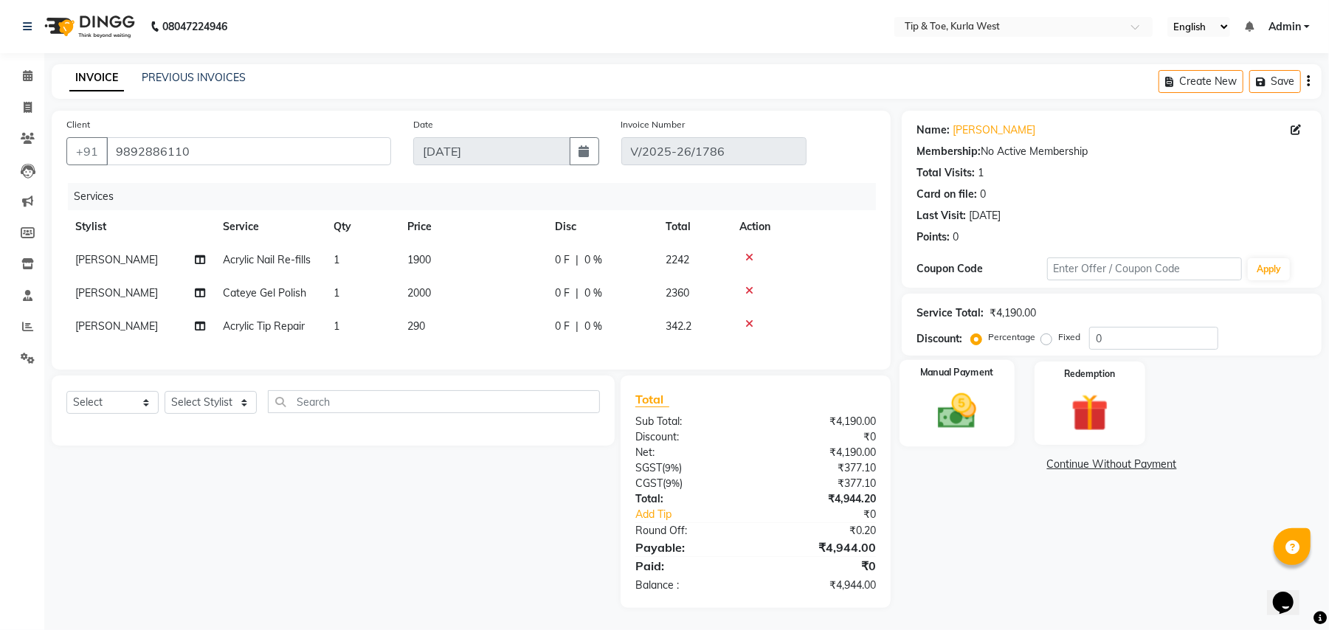
click at [964, 389] on img at bounding box center [956, 411] width 63 height 45
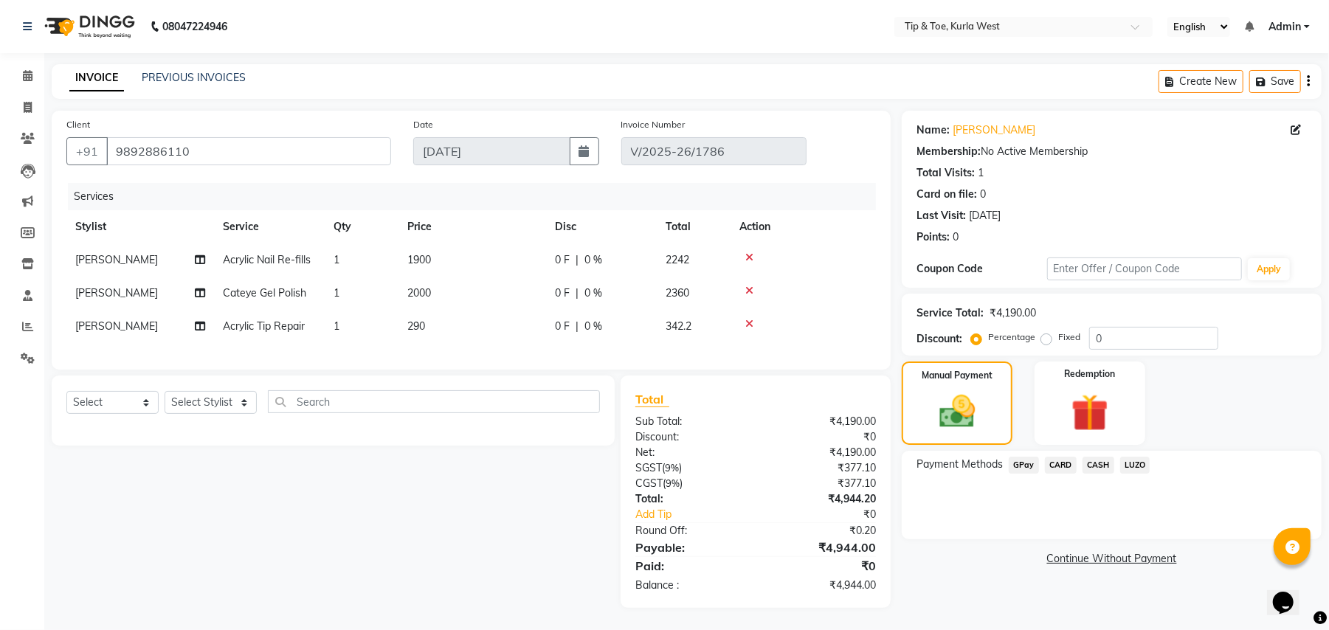
click at [1028, 457] on span "GPay" at bounding box center [1024, 465] width 30 height 17
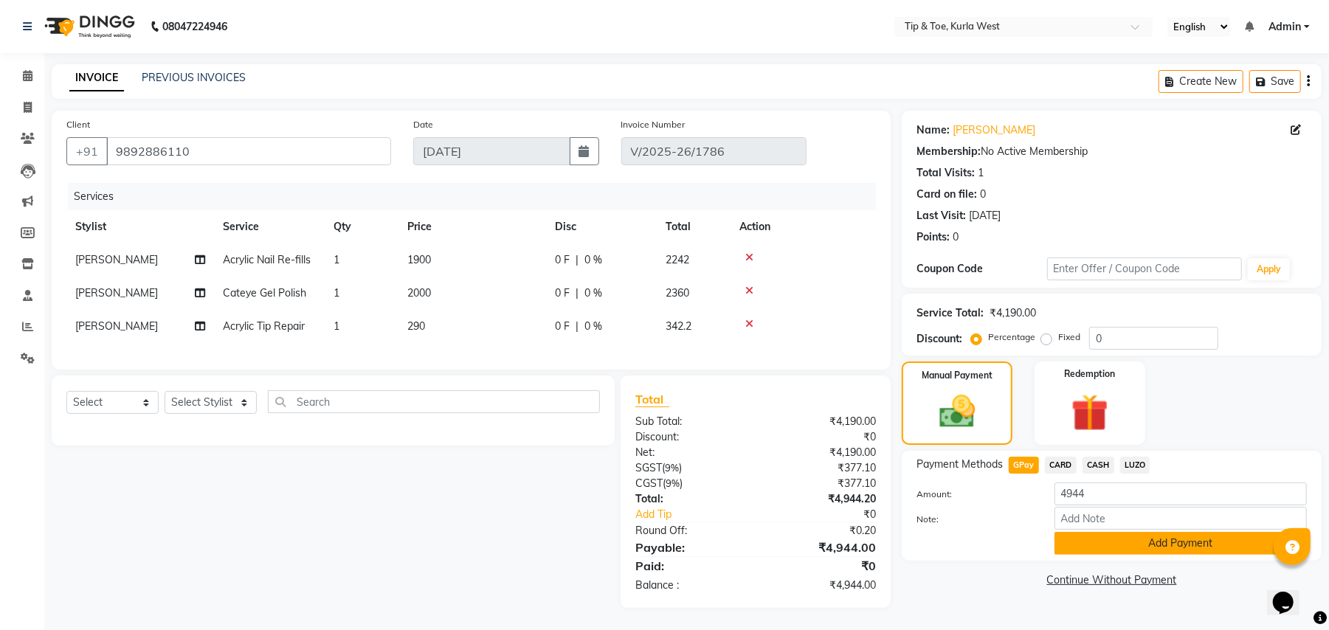
click at [1198, 532] on button "Add Payment" at bounding box center [1181, 543] width 252 height 23
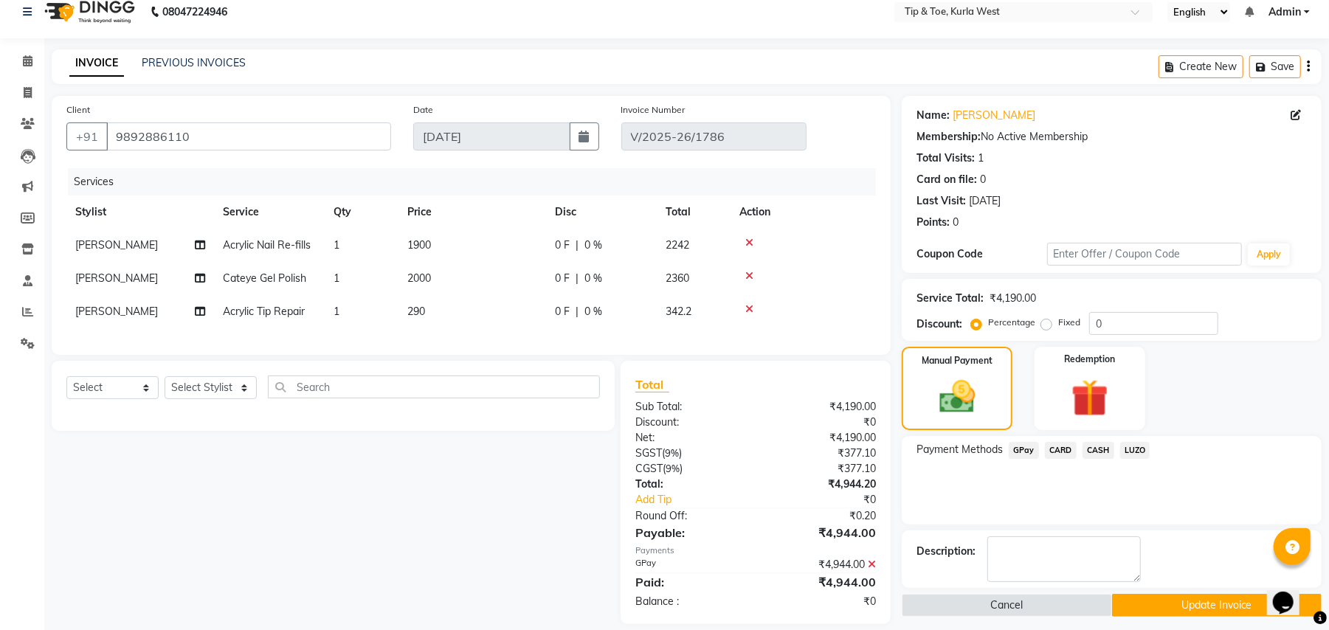
click at [1231, 605] on button "Update Invoice" at bounding box center [1217, 605] width 210 height 23
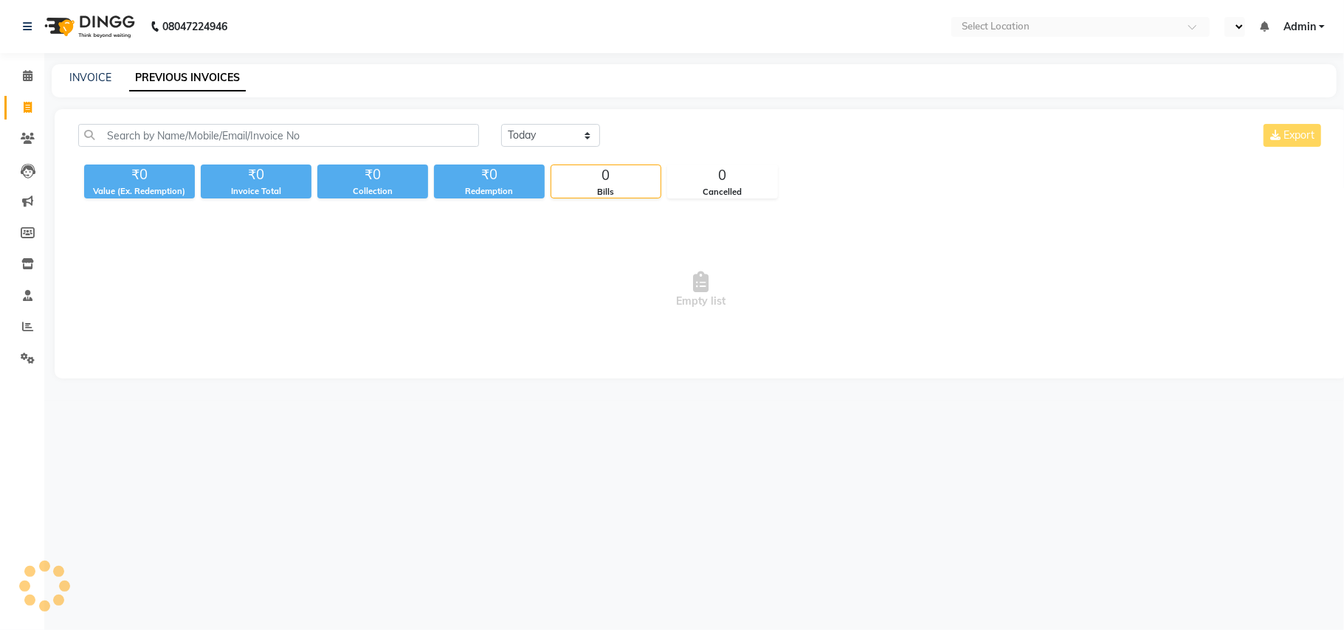
select select "en"
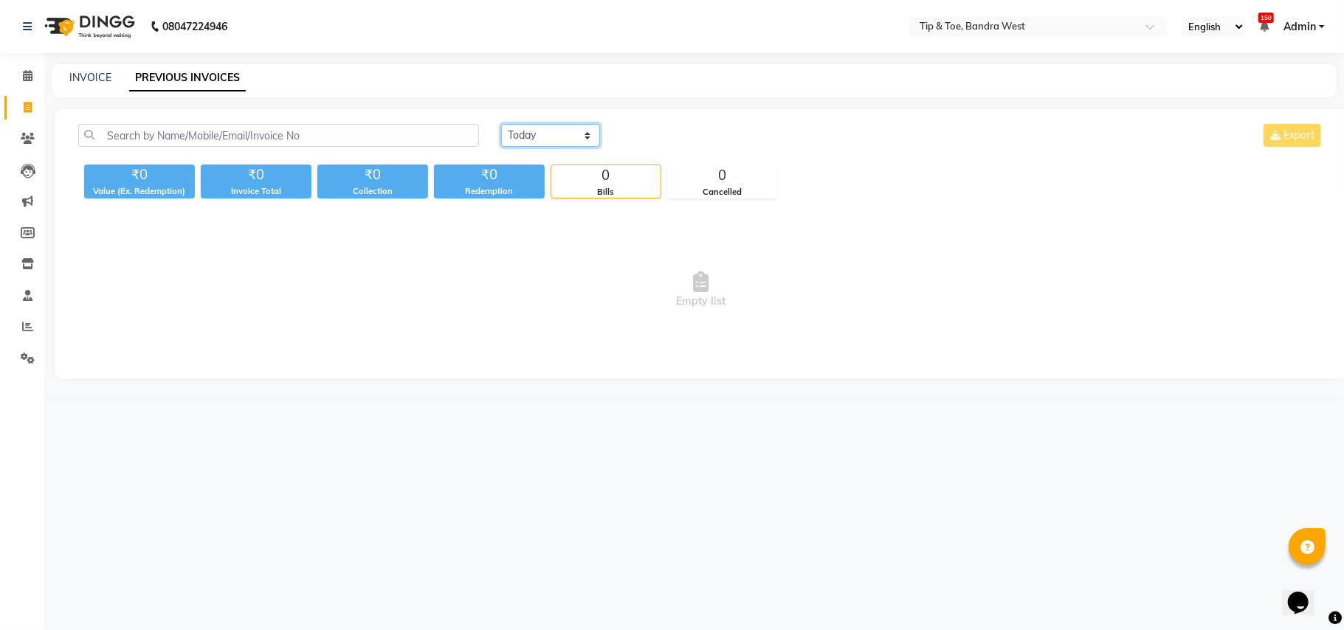
click at [570, 139] on select "Today Yesterday Custom Range" at bounding box center [550, 135] width 99 height 23
select select "yesterday"
click at [501, 124] on select "Today Yesterday Custom Range" at bounding box center [550, 135] width 99 height 23
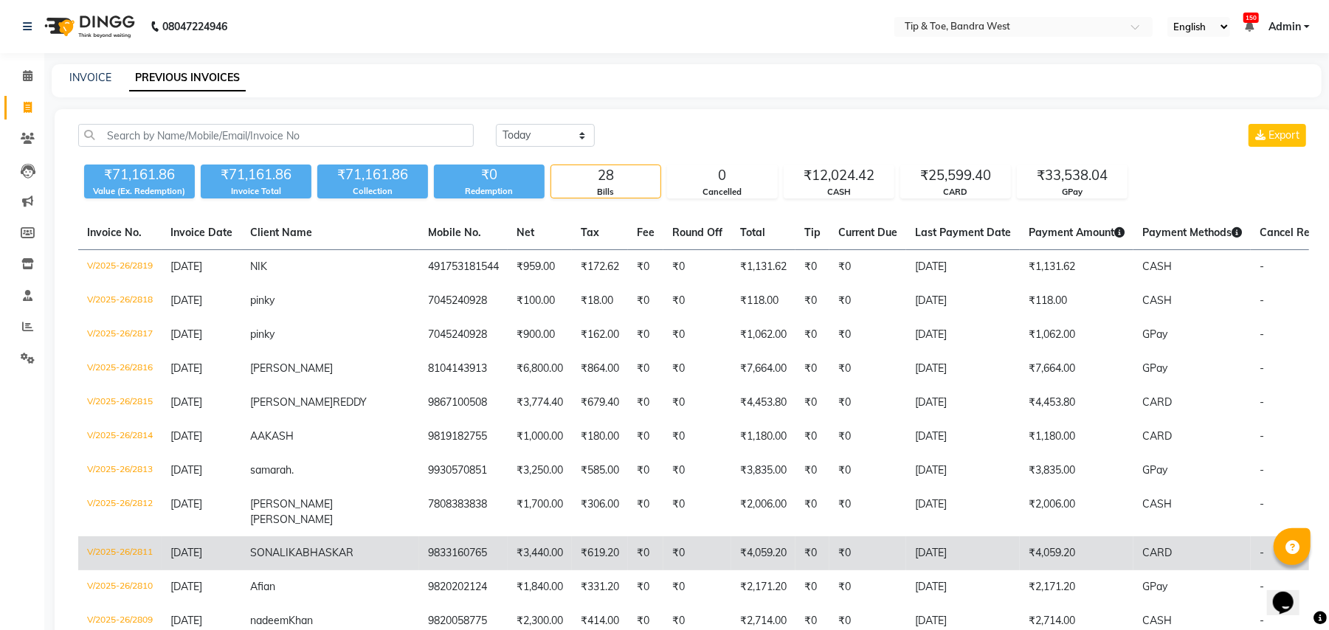
click at [419, 562] on td "9833160765" at bounding box center [463, 554] width 89 height 34
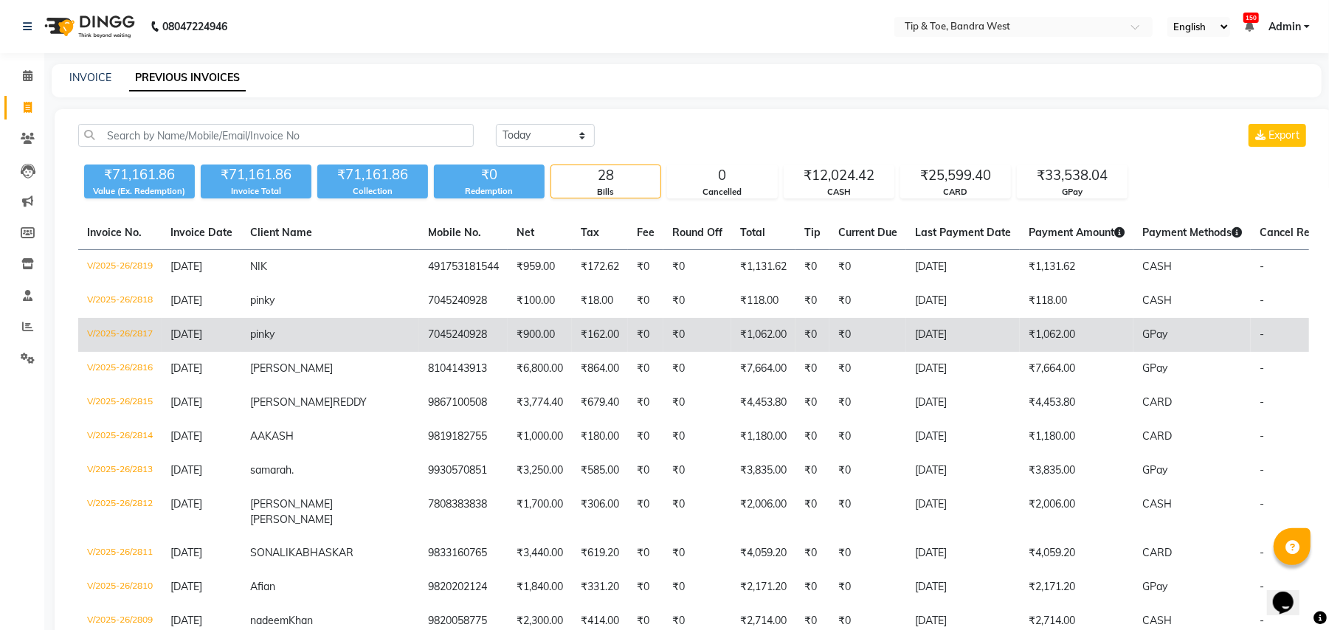
click at [285, 340] on td "pinky" at bounding box center [330, 335] width 178 height 34
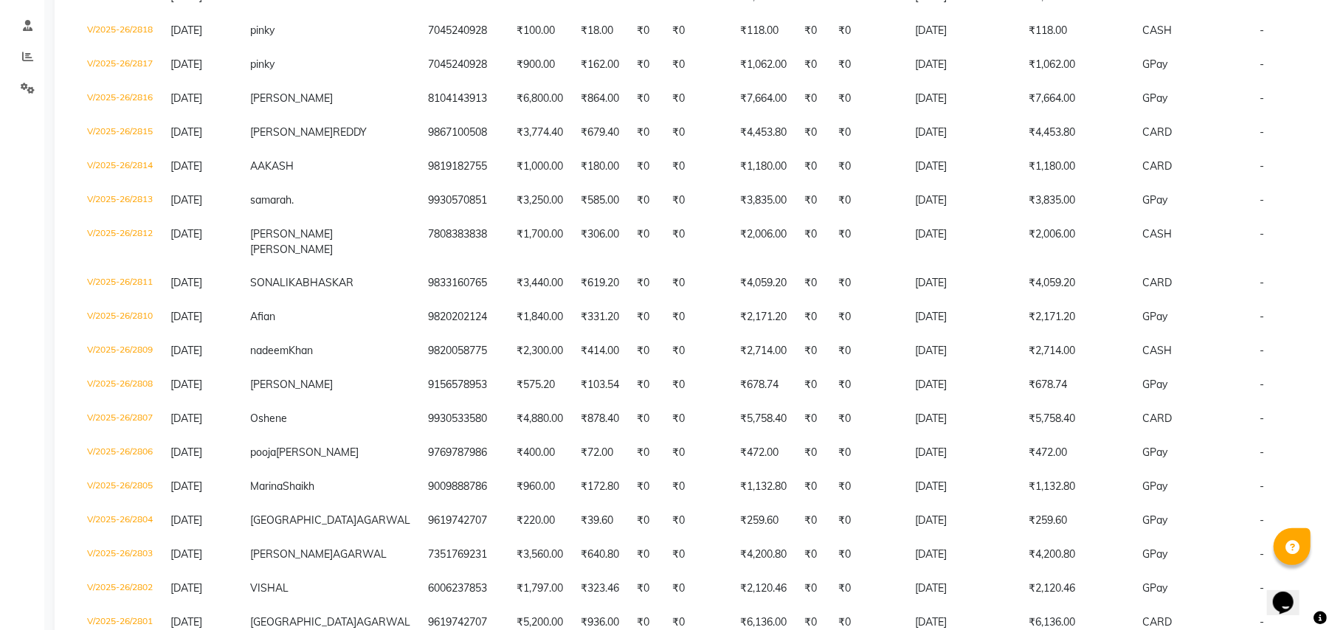
scroll to position [275, 0]
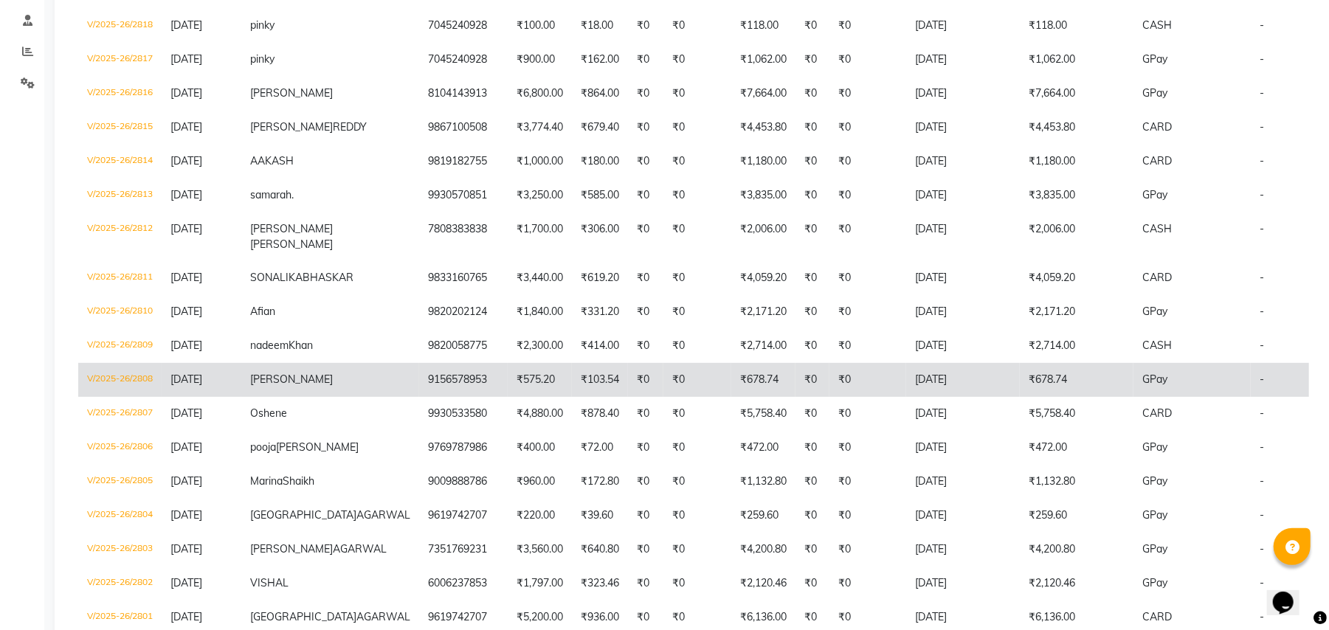
click at [270, 386] on span "AKHIL" at bounding box center [291, 379] width 83 height 13
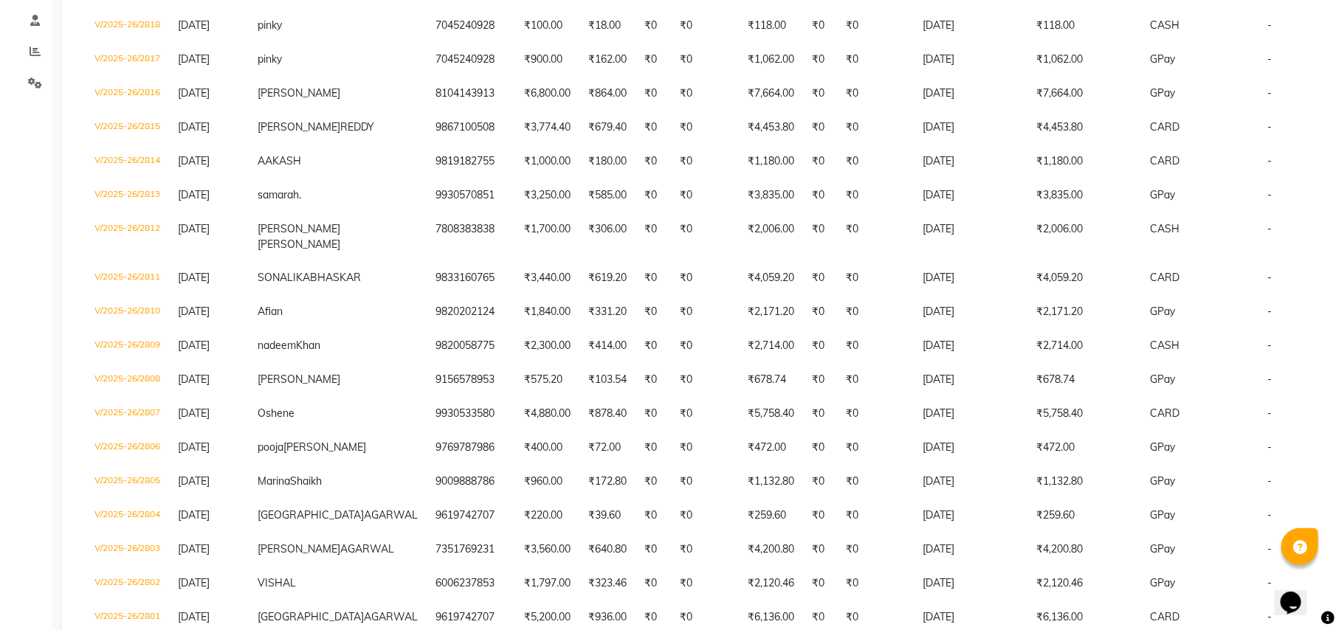
scroll to position [0, 0]
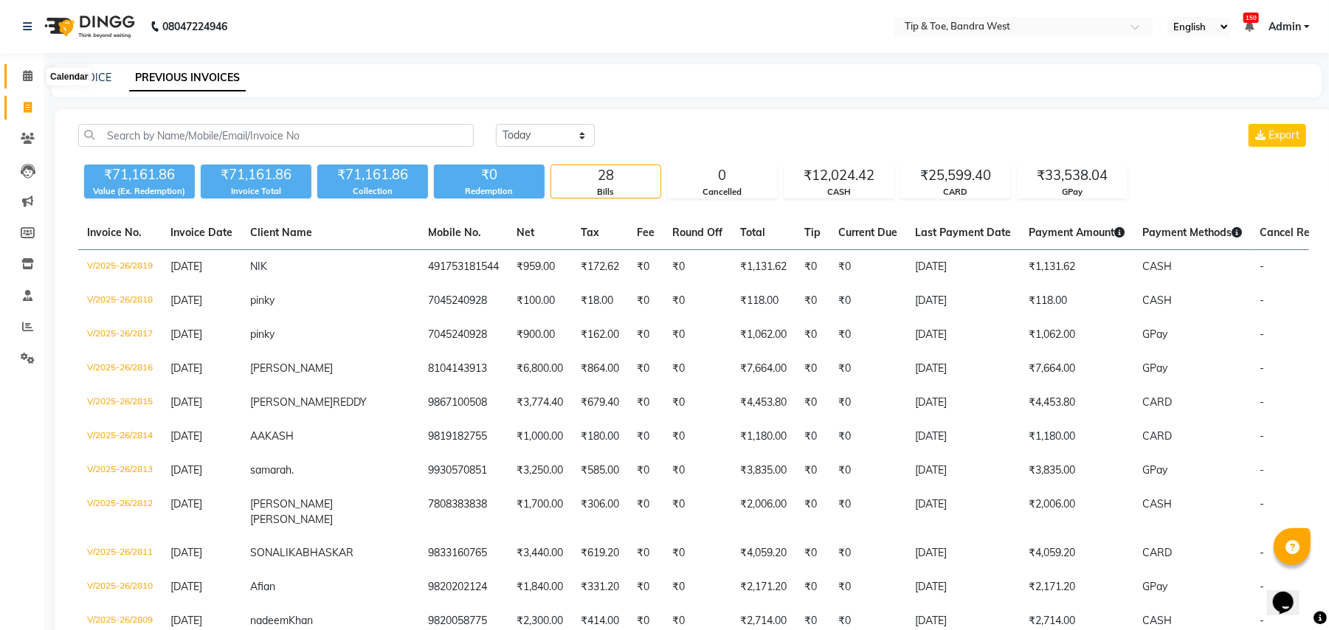
click at [24, 80] on icon at bounding box center [28, 75] width 10 height 11
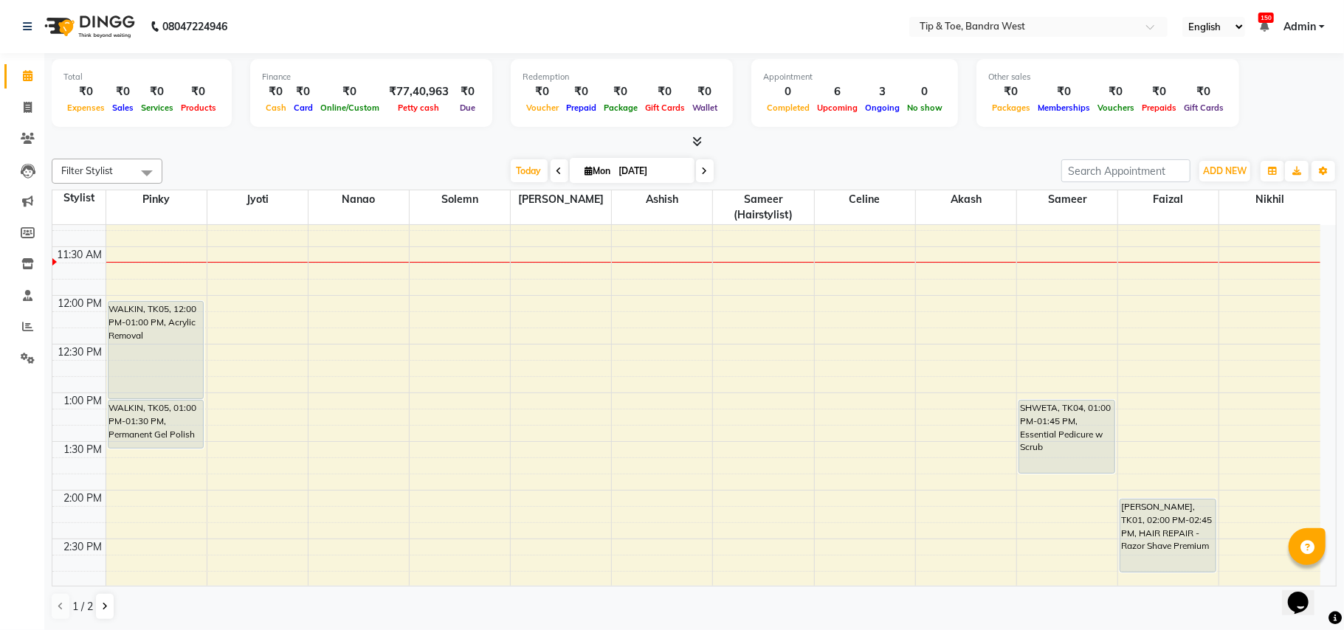
scroll to position [334, 0]
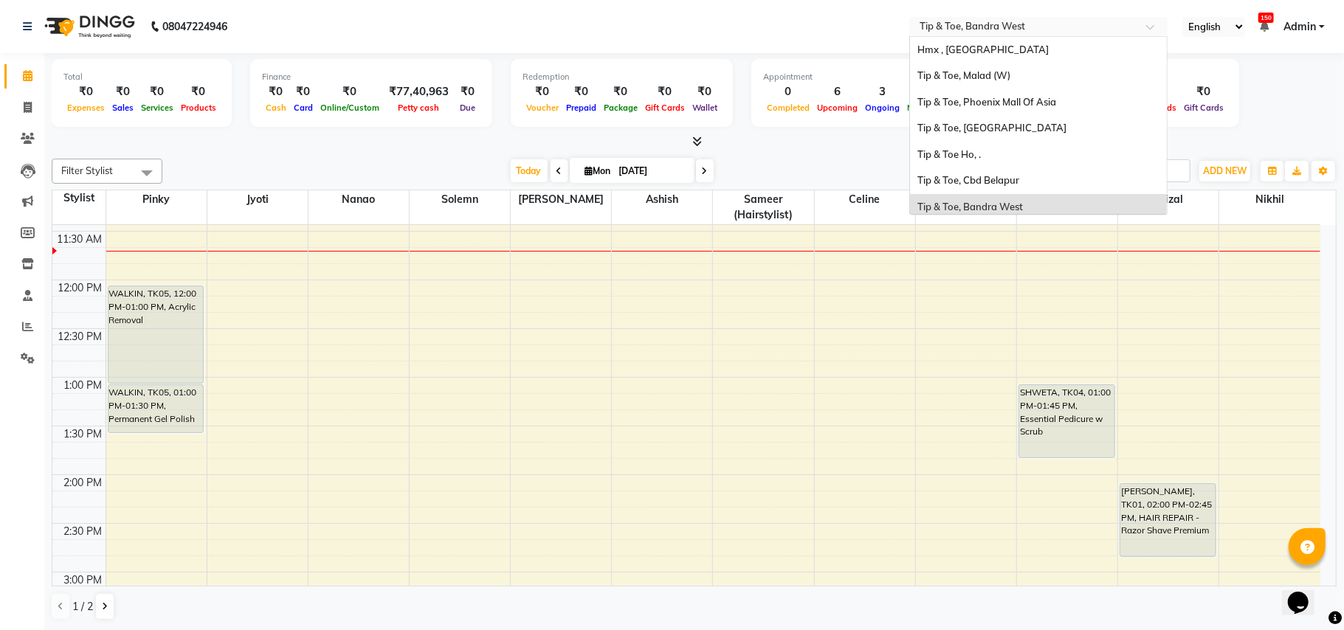
click at [1146, 27] on span at bounding box center [1155, 31] width 18 height 15
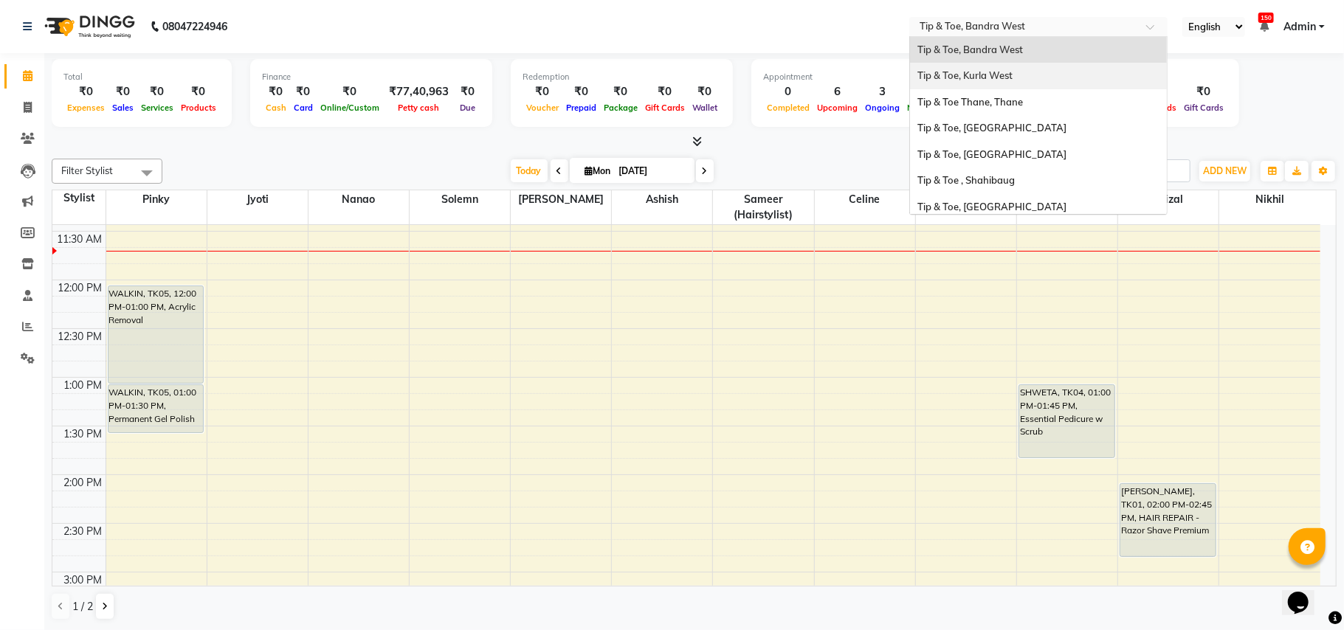
click at [1001, 77] on span "Tip & Toe, Kurla West" at bounding box center [964, 75] width 95 height 12
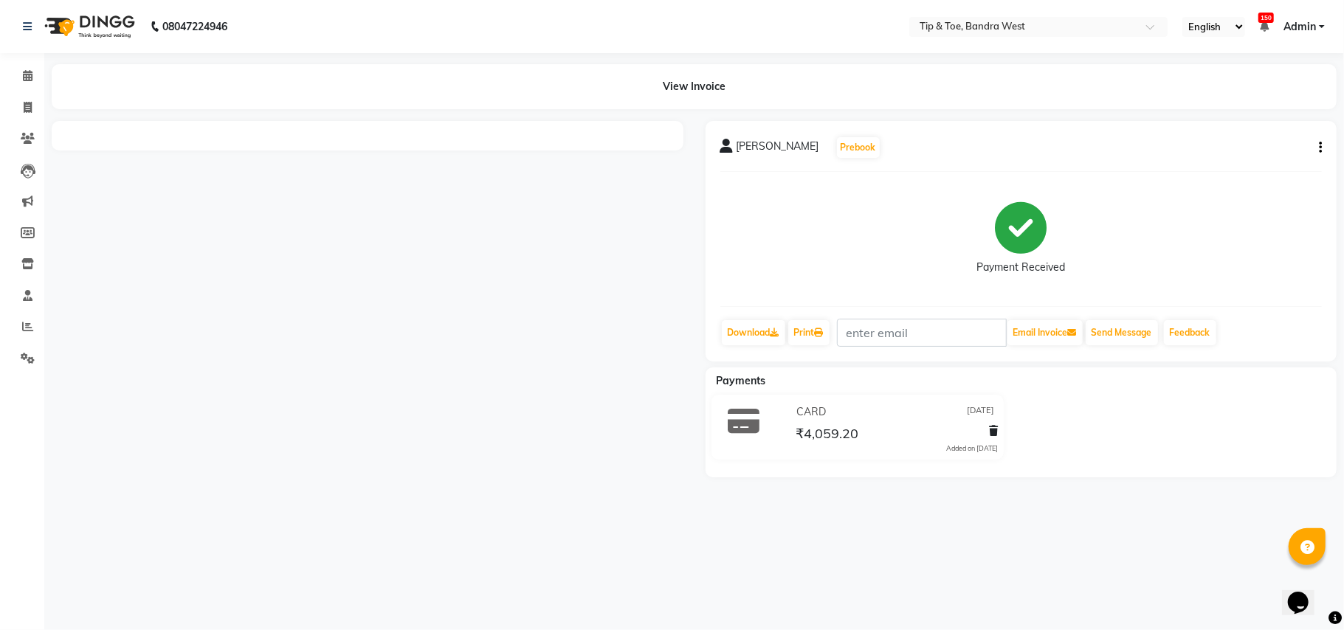
click at [1321, 148] on icon "button" at bounding box center [1320, 148] width 3 height 1
click at [1231, 159] on div "Edit Invoice" at bounding box center [1246, 165] width 101 height 18
select select "service"
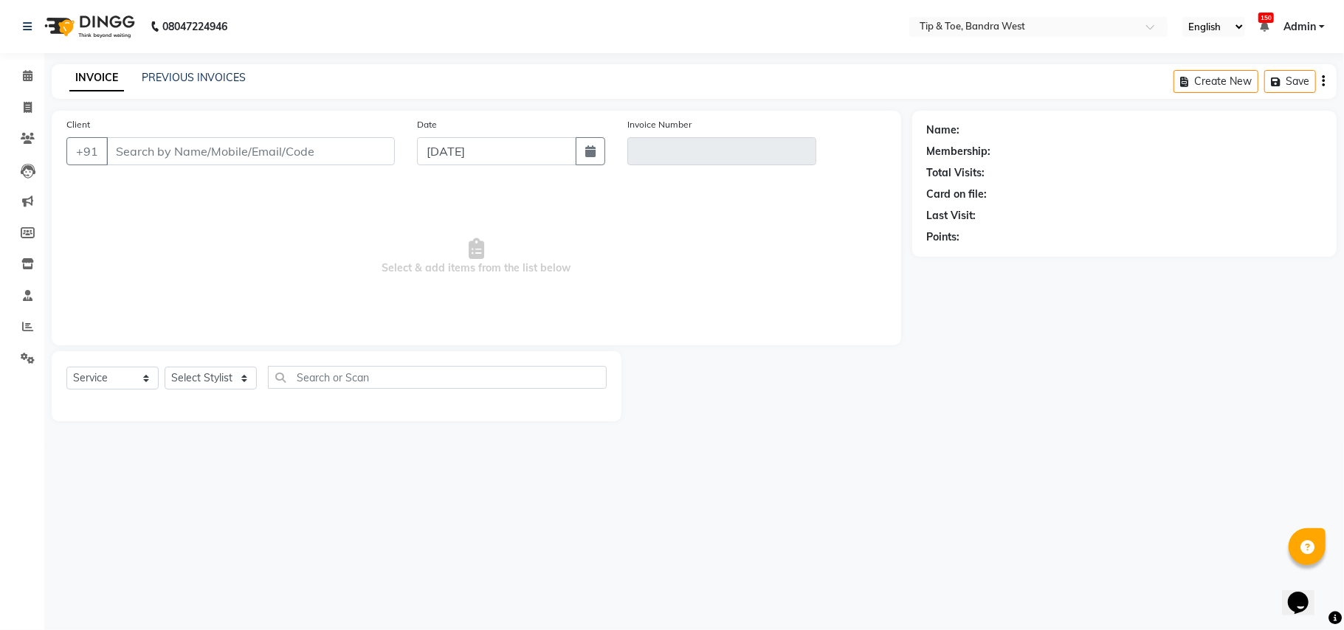
type input "9833160765"
type input "V/2025-26/2811"
select select "1: Object"
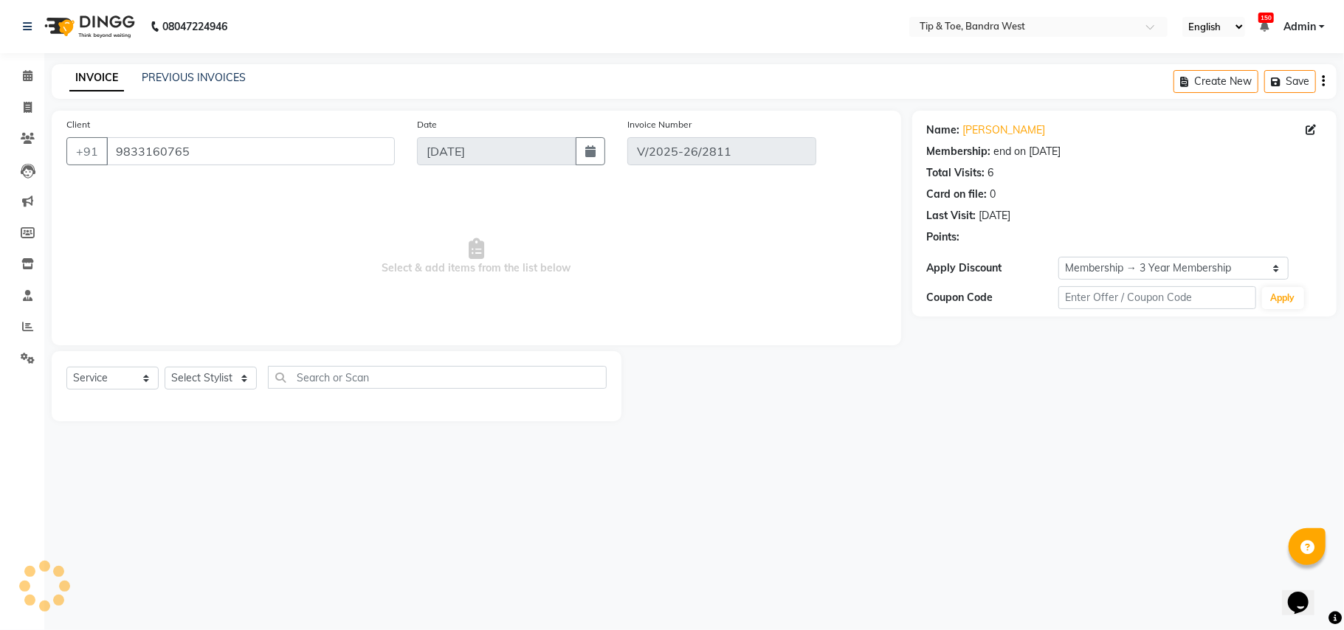
type input "[DATE]"
select select "select"
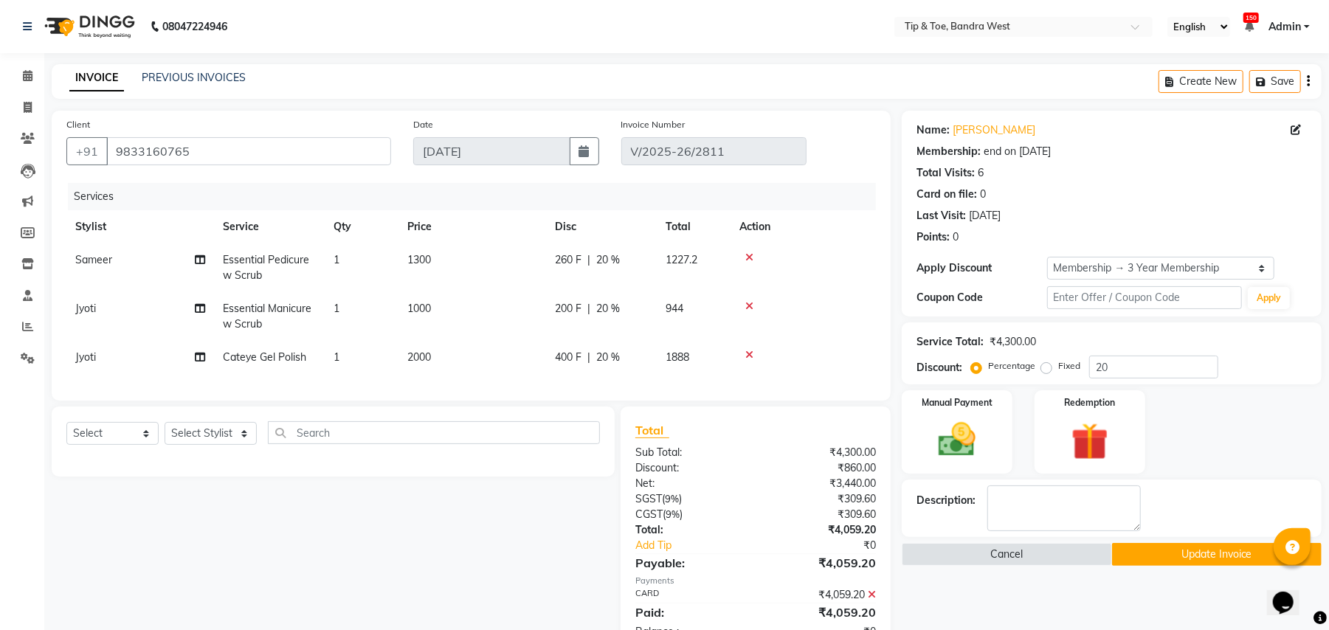
click at [108, 260] on span "Sameer" at bounding box center [93, 259] width 37 height 13
select select "57557"
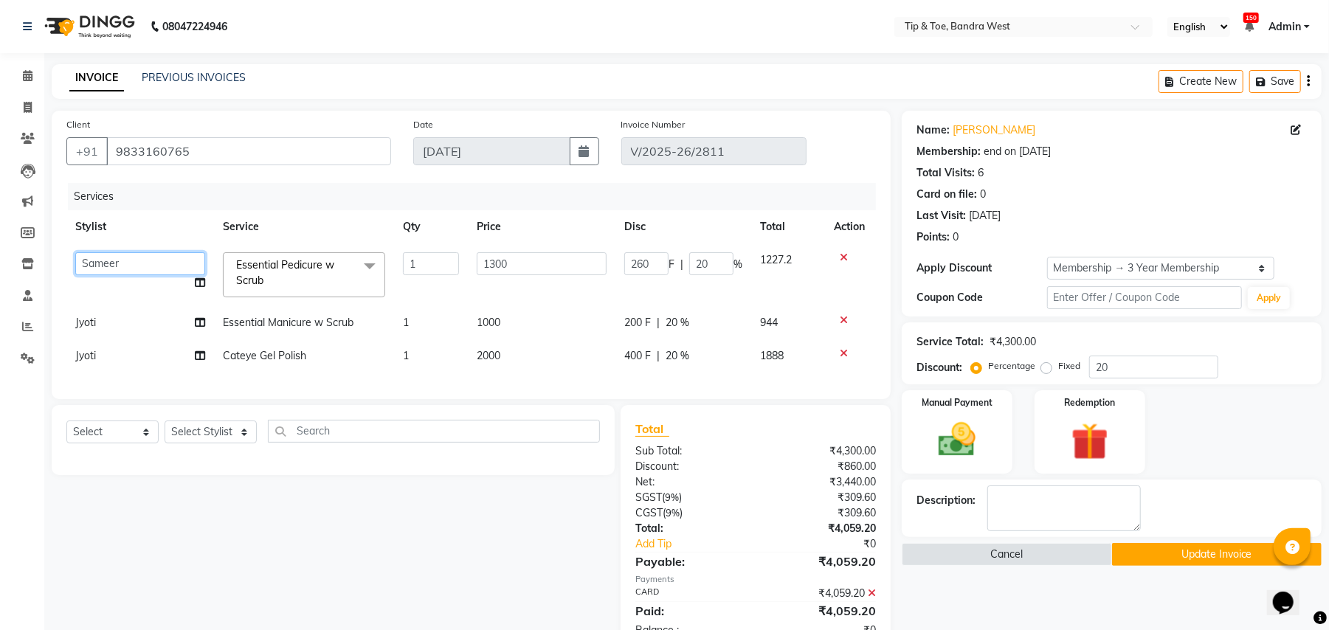
click at [139, 263] on select "[PERSON_NAME] Bandra login [PERSON_NAME] Danish [PERSON_NAME] [PERSON_NAME] [PE…" at bounding box center [140, 263] width 130 height 23
select select "86838"
click at [125, 261] on select "[PERSON_NAME] Bandra login [PERSON_NAME] Danish [PERSON_NAME] [PERSON_NAME] [PE…" at bounding box center [140, 263] width 130 height 23
select select "77899"
click at [1179, 552] on button "Update Invoice" at bounding box center [1217, 554] width 210 height 23
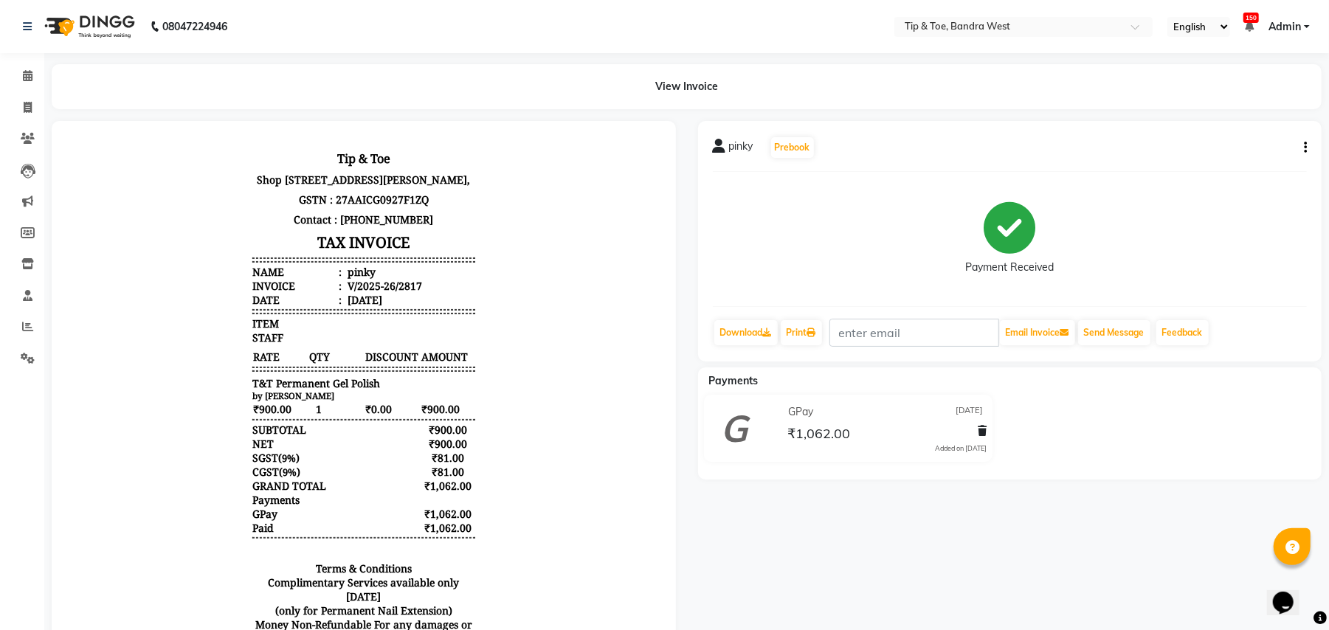
click at [1305, 148] on icon "button" at bounding box center [1305, 148] width 3 height 1
click at [1232, 164] on div "Edit Invoice" at bounding box center [1231, 165] width 101 height 18
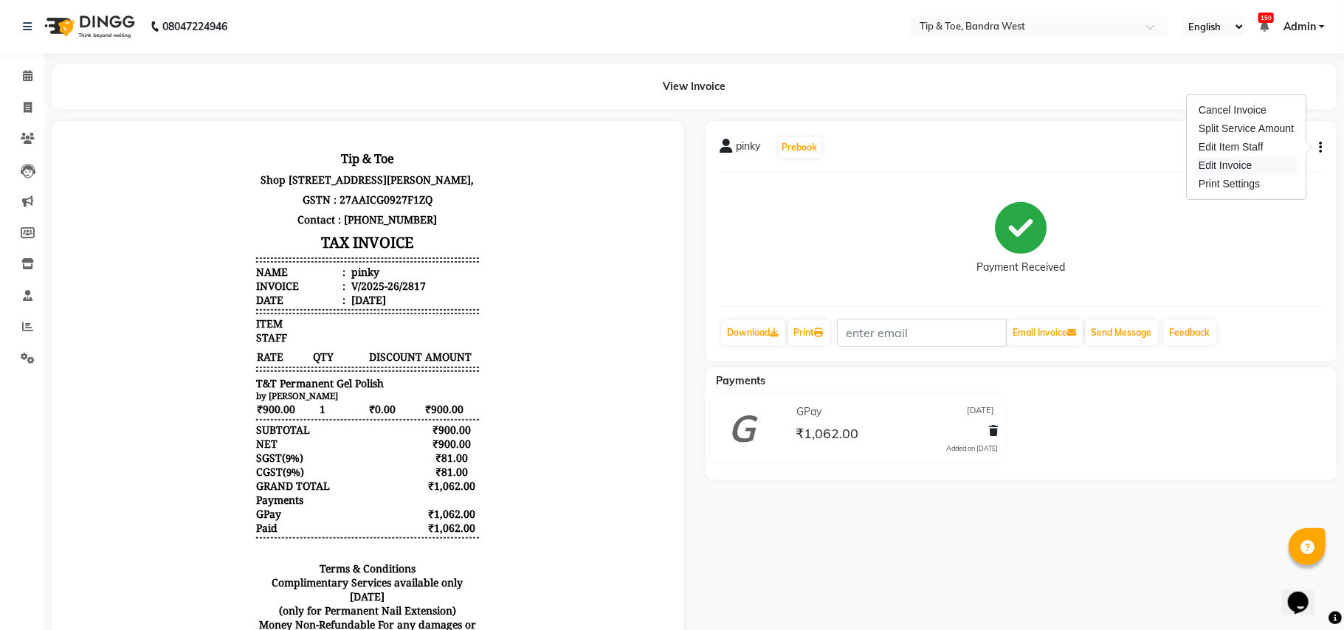
select select "service"
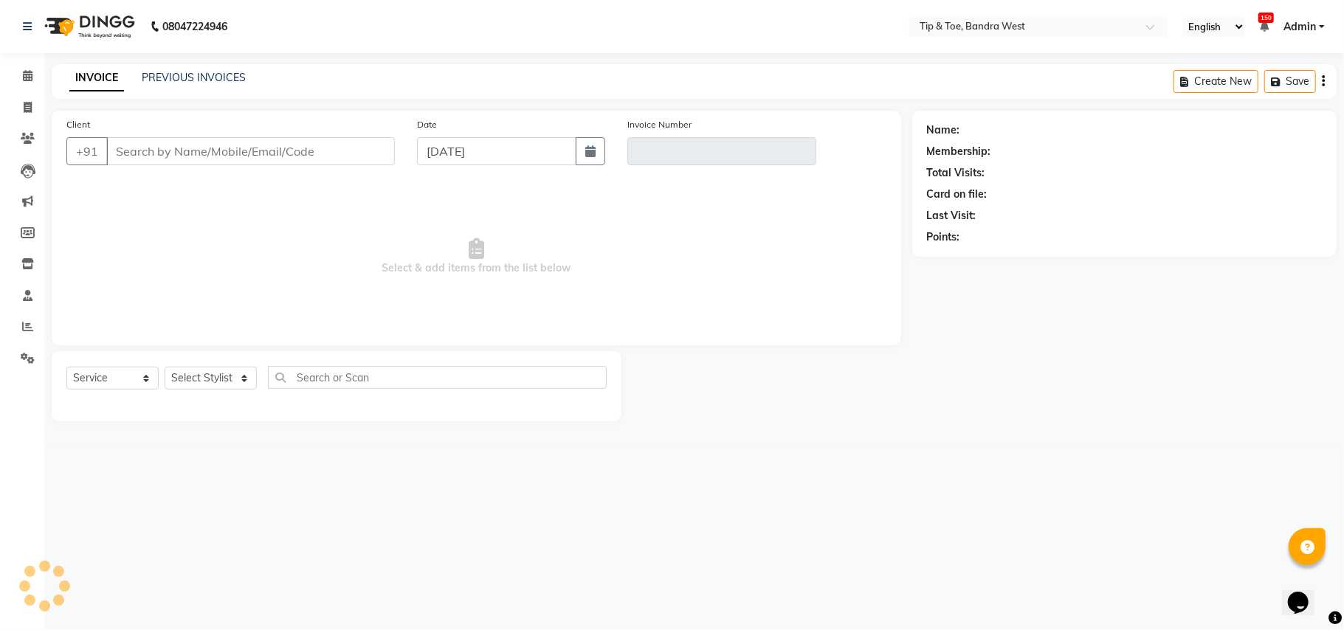
type input "7045240928"
type input "V/2025-26/2817"
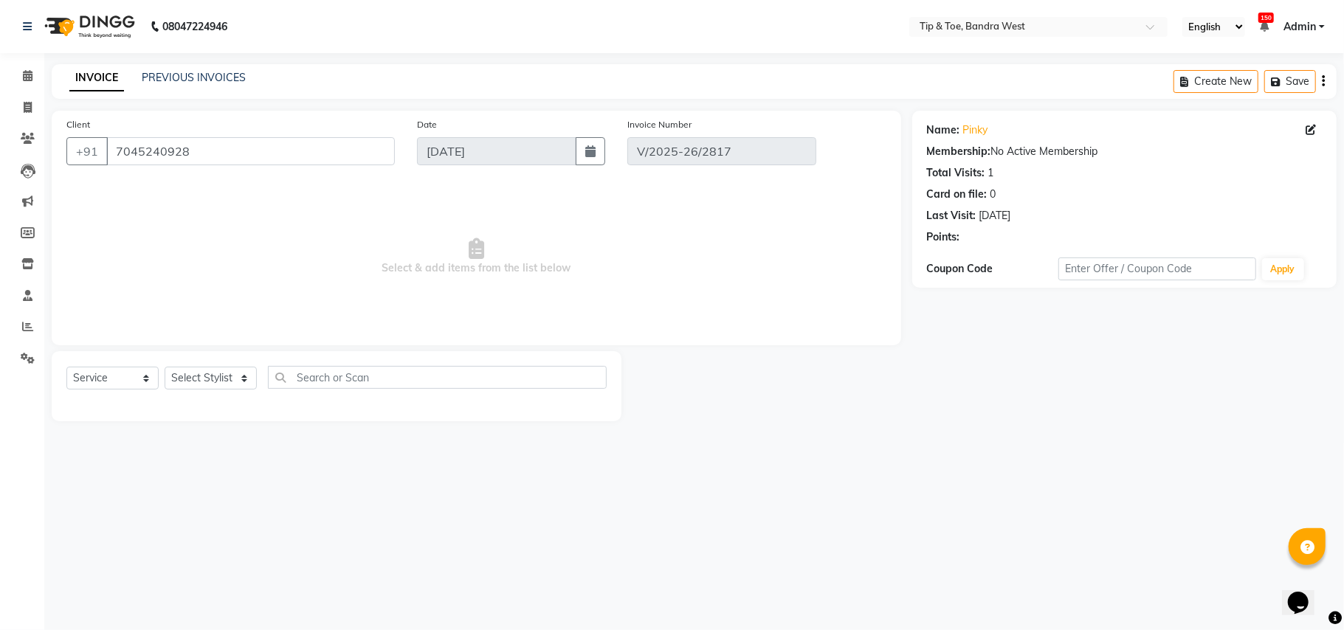
type input "[DATE]"
select select "select"
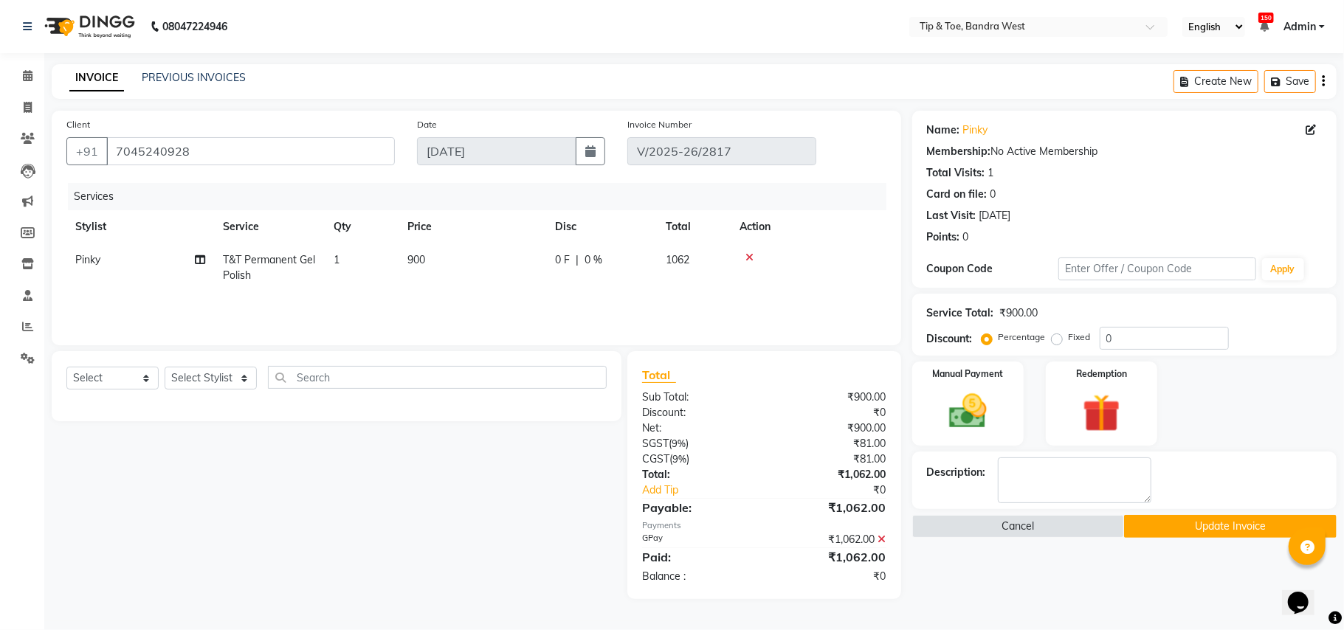
click at [880, 535] on icon at bounding box center [882, 539] width 8 height 10
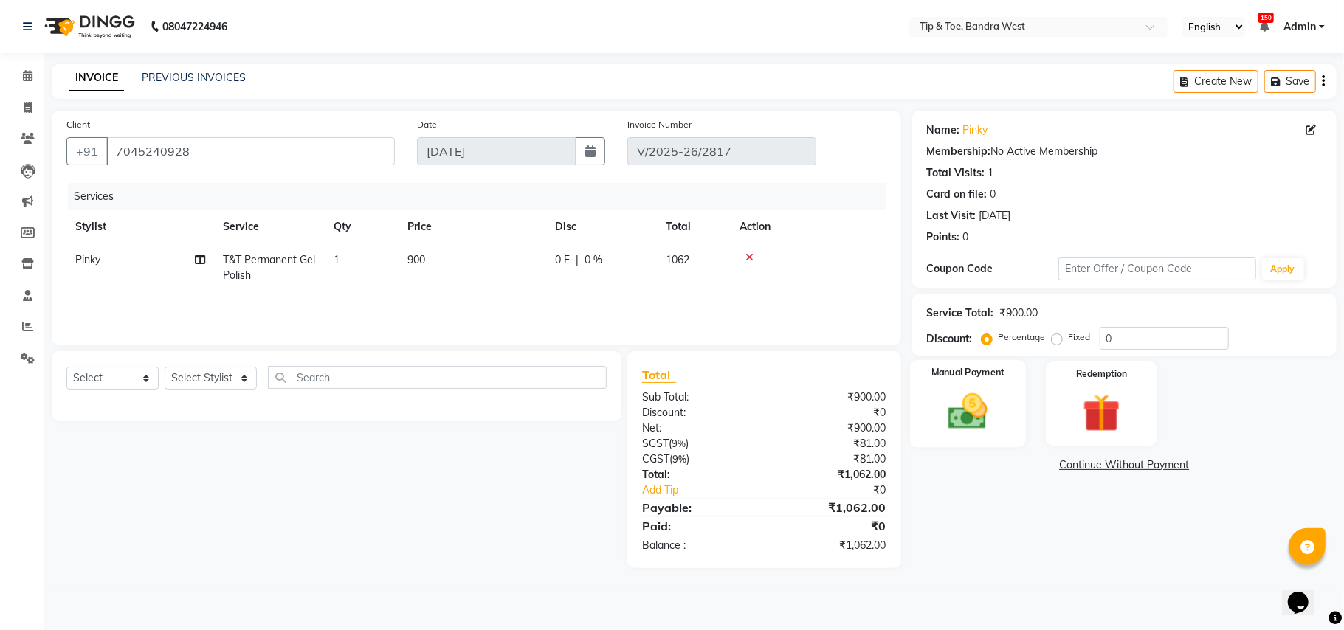
click at [981, 373] on label "Manual Payment" at bounding box center [968, 373] width 74 height 14
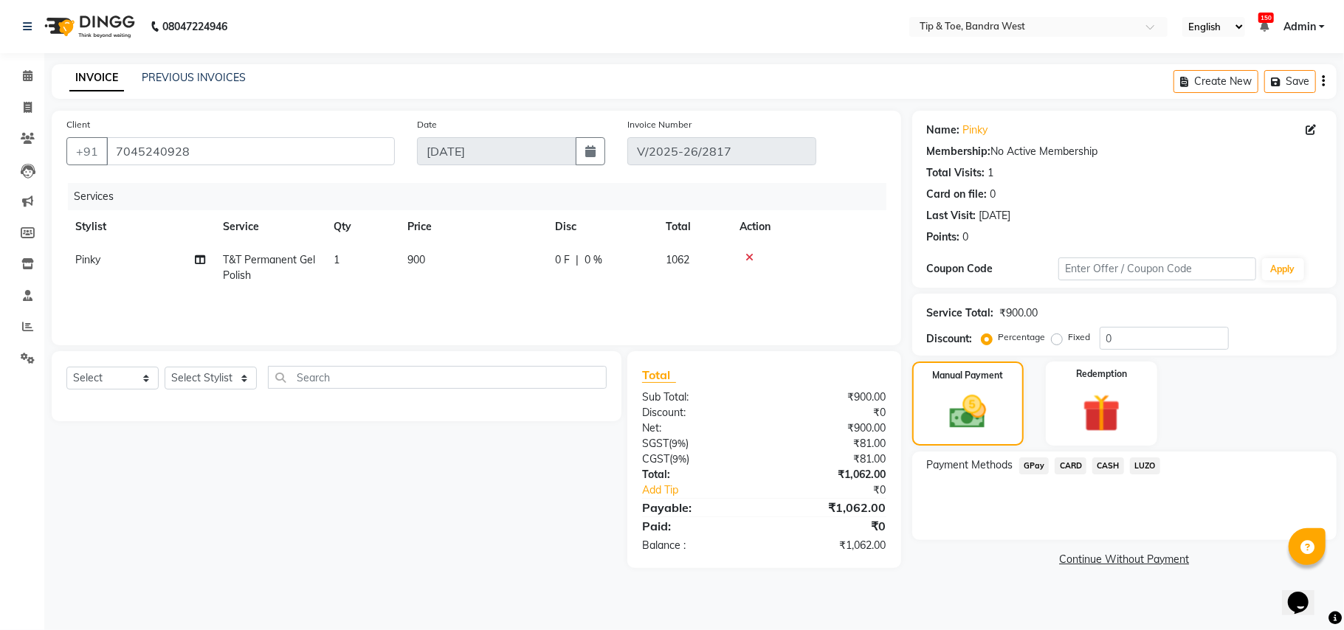
click at [1105, 464] on span "CASH" at bounding box center [1108, 466] width 32 height 17
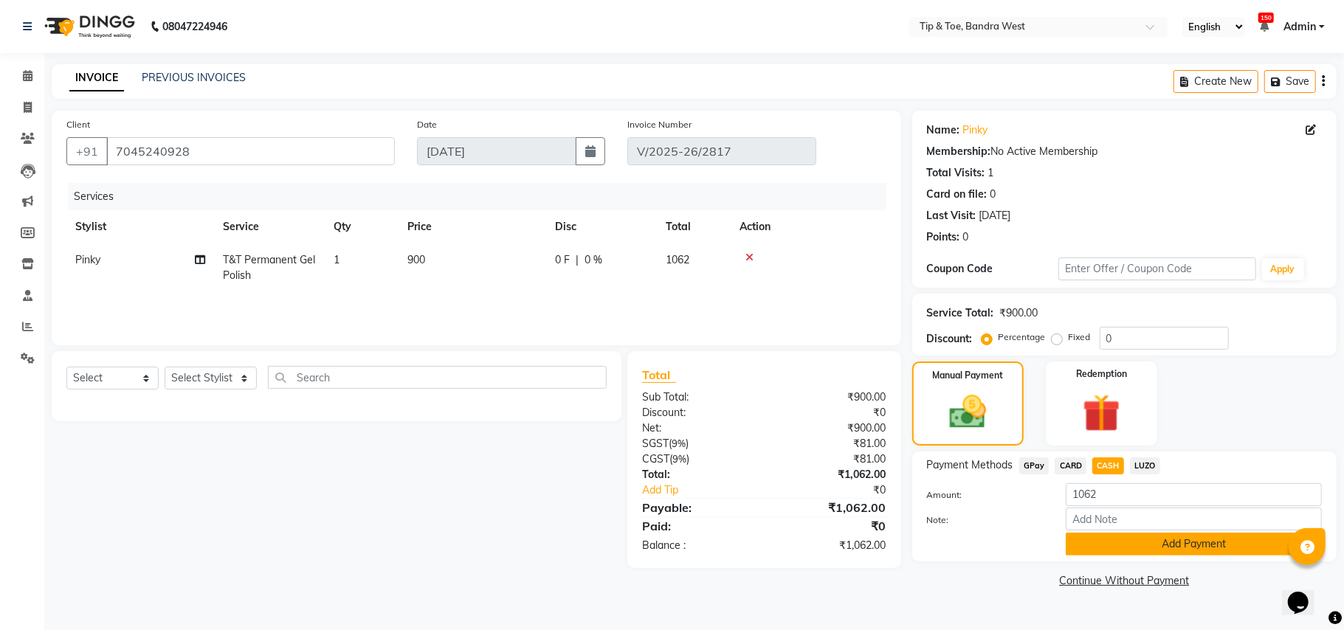
click at [1176, 552] on button "Add Payment" at bounding box center [1194, 544] width 256 height 23
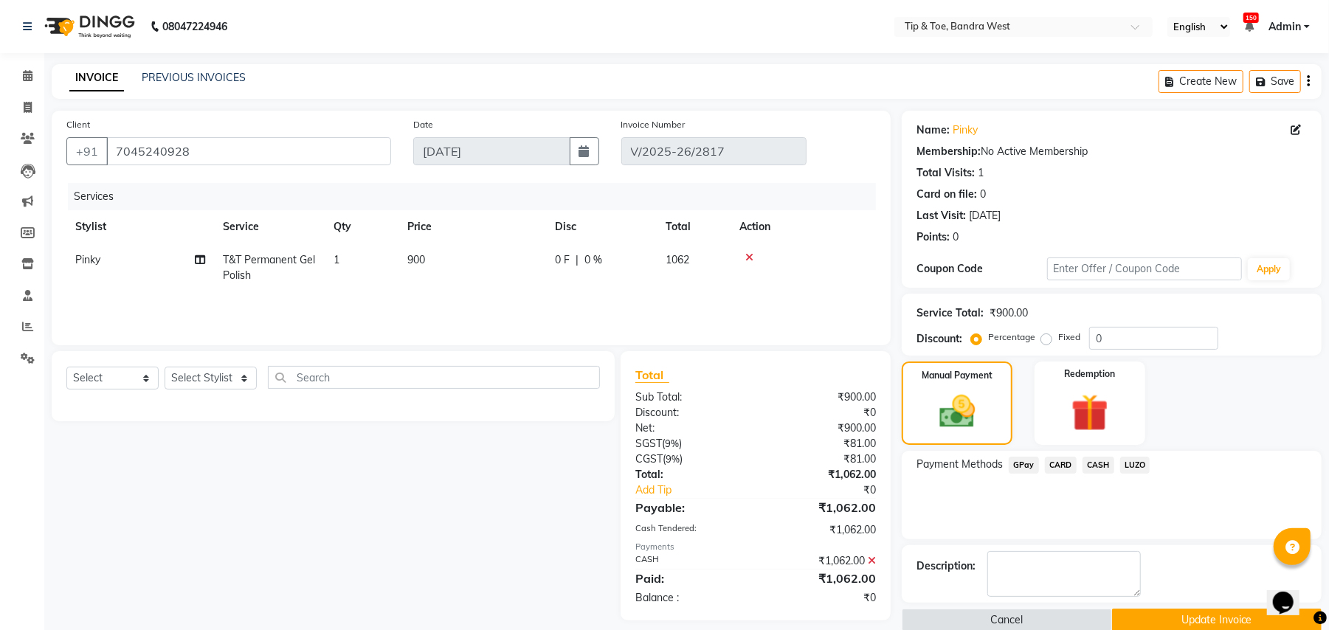
click at [1227, 617] on button "Update Invoice" at bounding box center [1217, 620] width 210 height 23
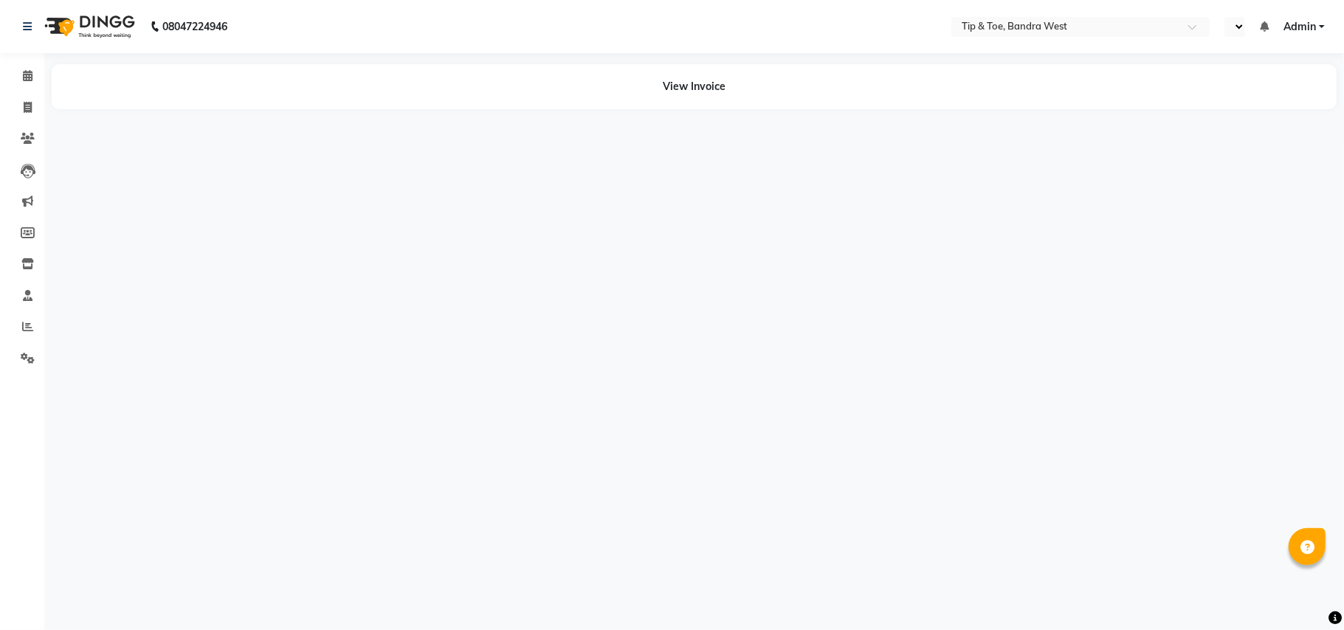
select select "en"
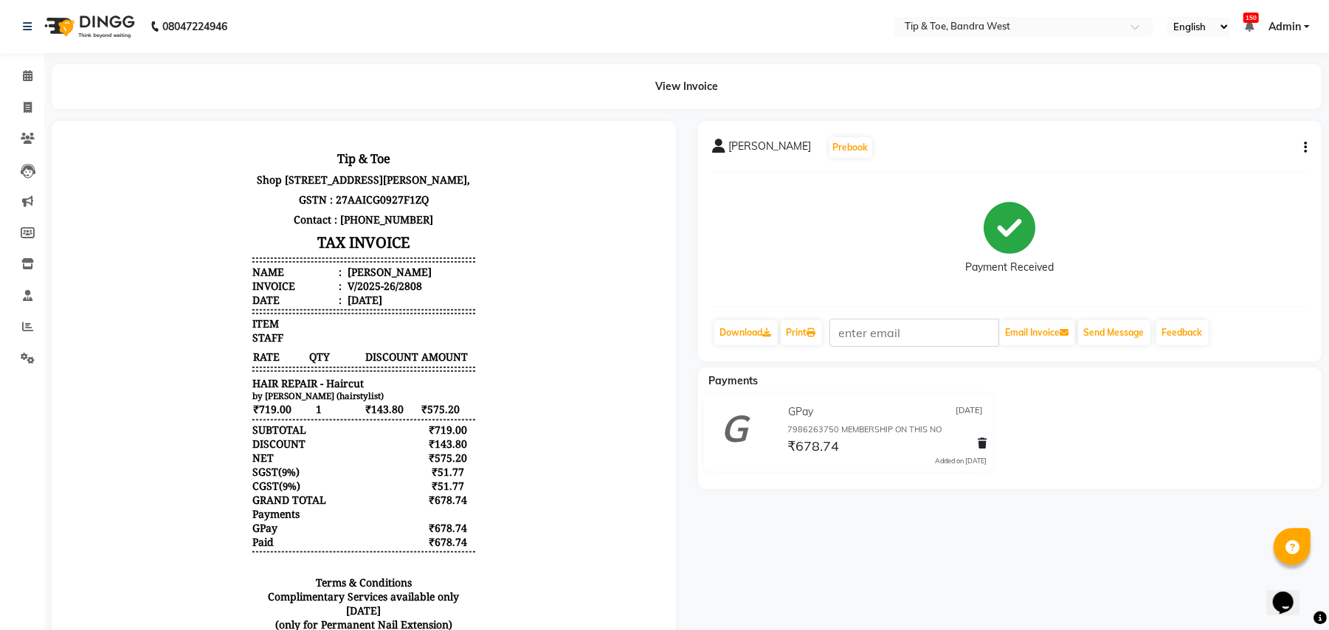
click at [1304, 148] on icon "button" at bounding box center [1305, 148] width 3 height 1
click at [1229, 164] on div "Edit Invoice" at bounding box center [1231, 165] width 101 height 18
select select "service"
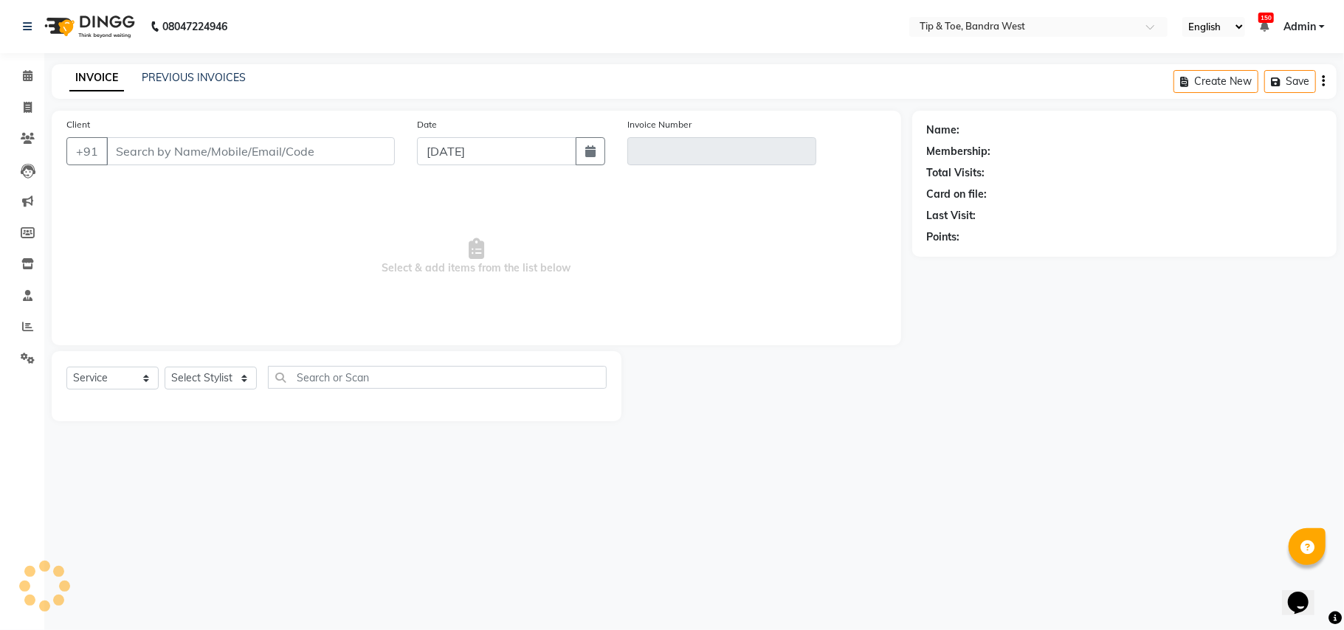
type input "9156578953"
type input "V/2025-26/2808"
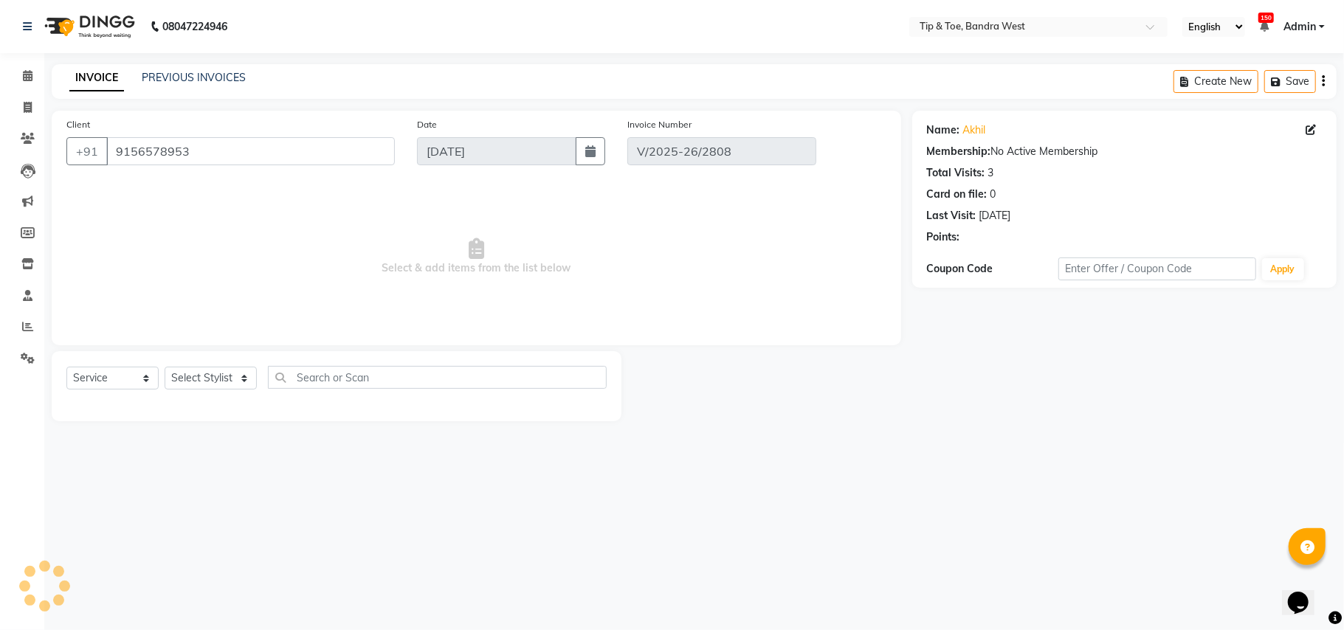
type input "[DATE]"
select select "select"
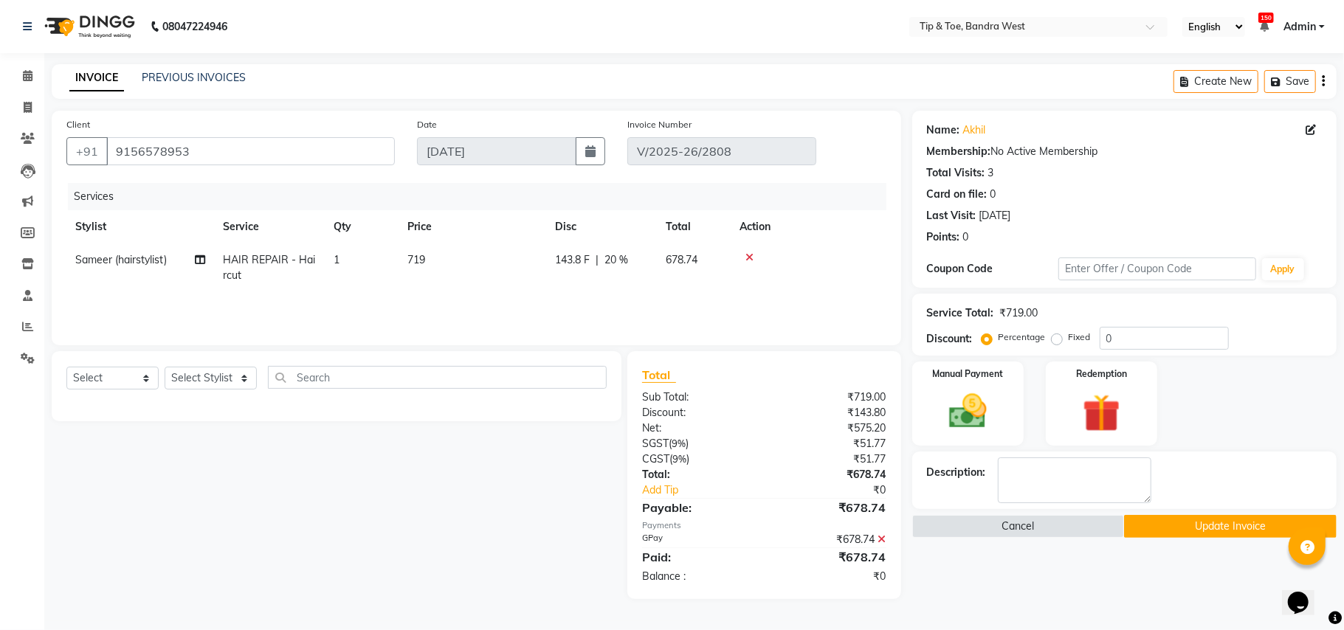
click at [883, 538] on icon at bounding box center [882, 539] width 8 height 10
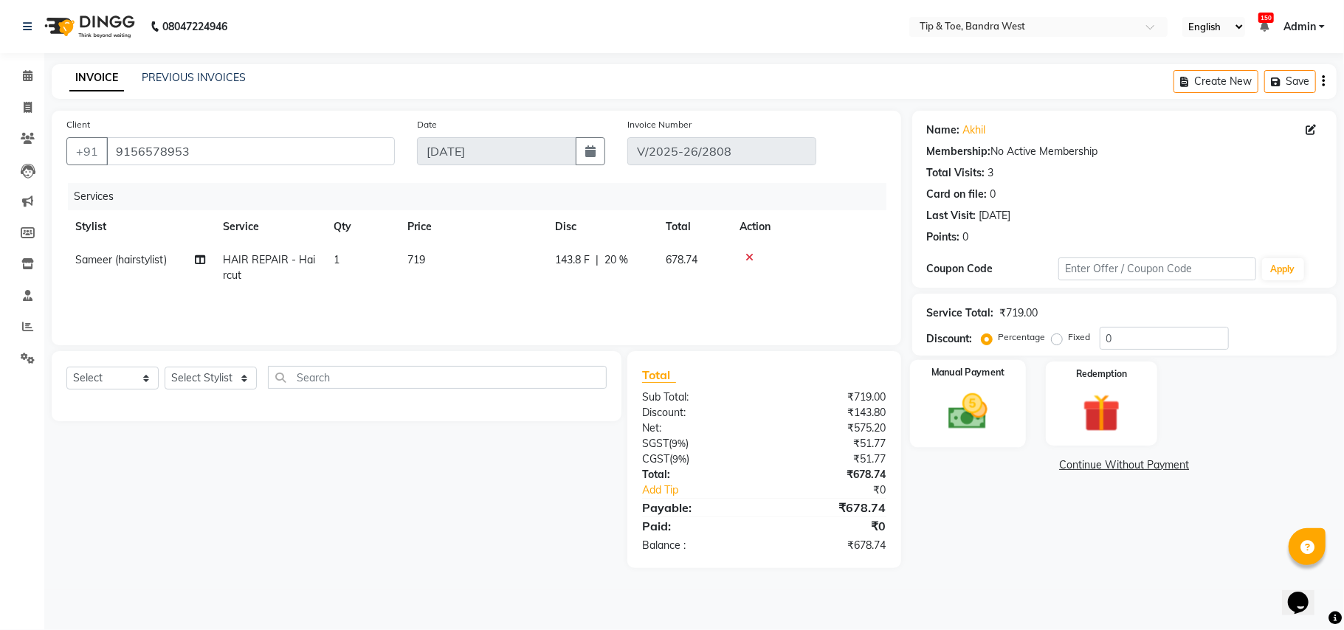
click at [972, 406] on img at bounding box center [968, 412] width 64 height 46
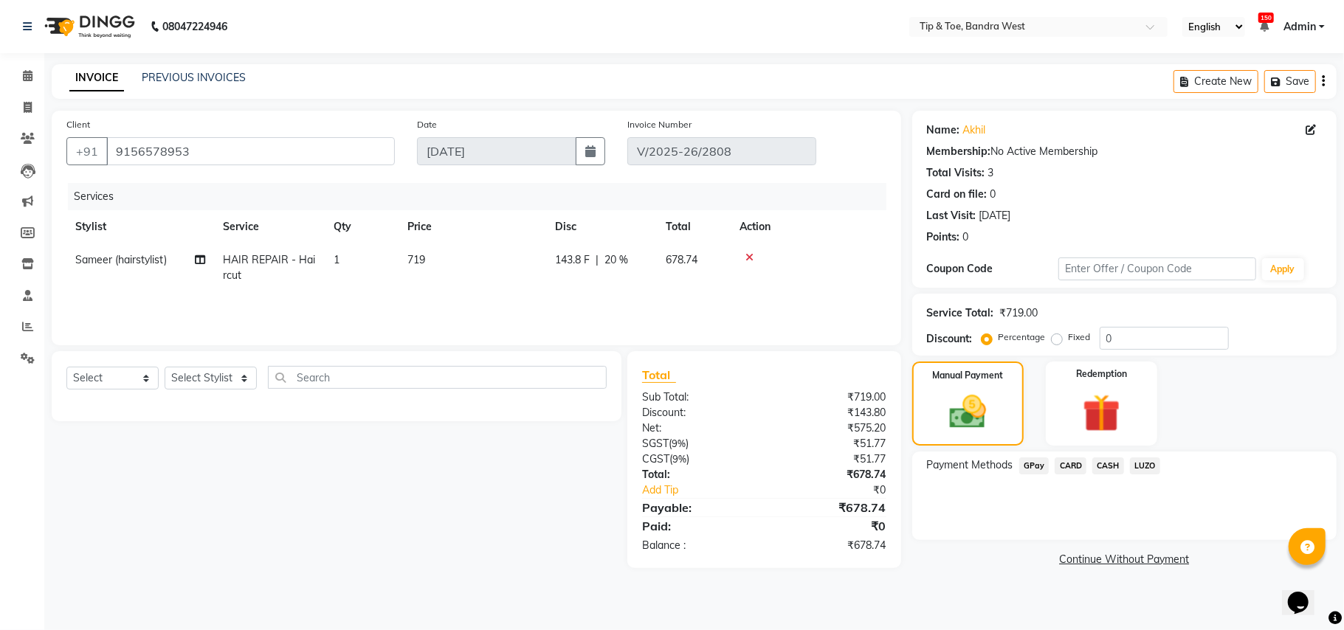
click at [1075, 465] on span "CARD" at bounding box center [1071, 466] width 32 height 17
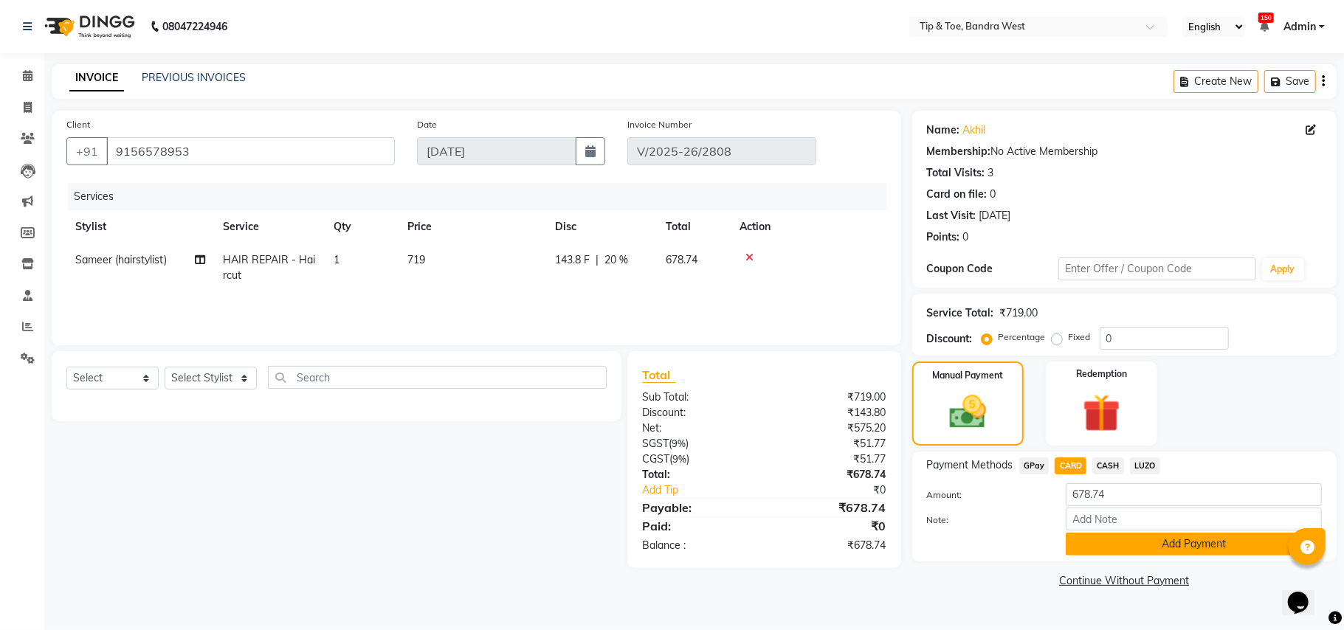
click at [1173, 550] on button "Add Payment" at bounding box center [1194, 544] width 256 height 23
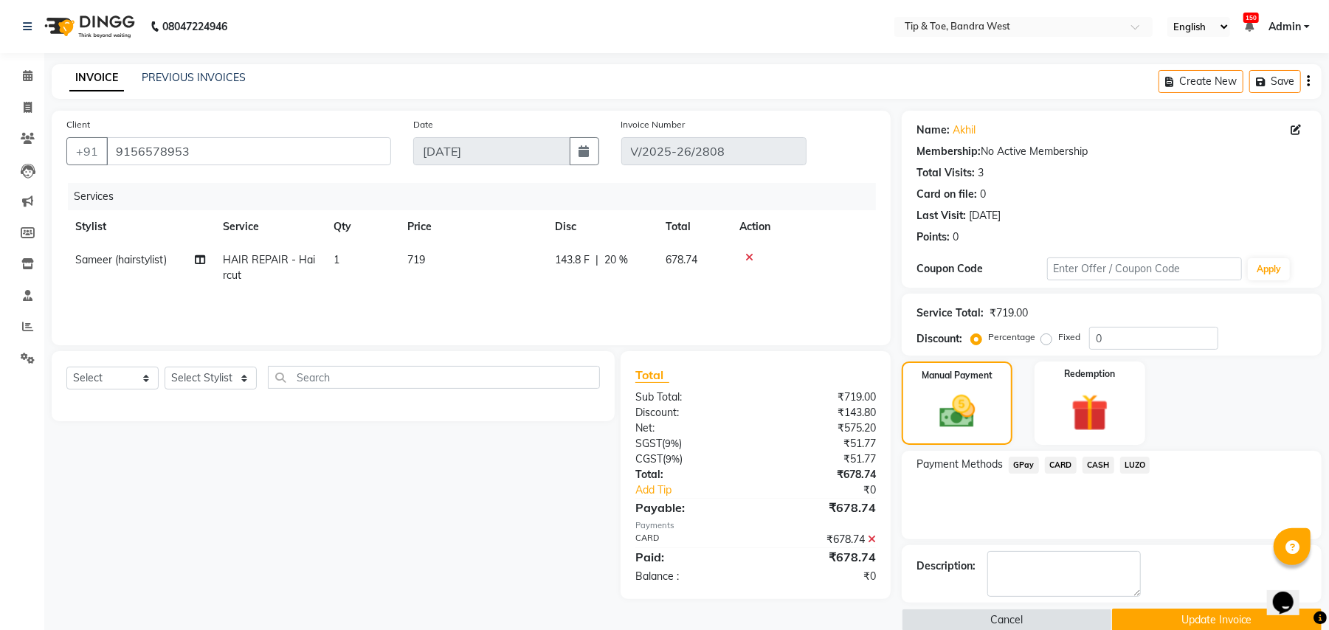
click at [1212, 615] on button "Update Invoice" at bounding box center [1217, 620] width 210 height 23
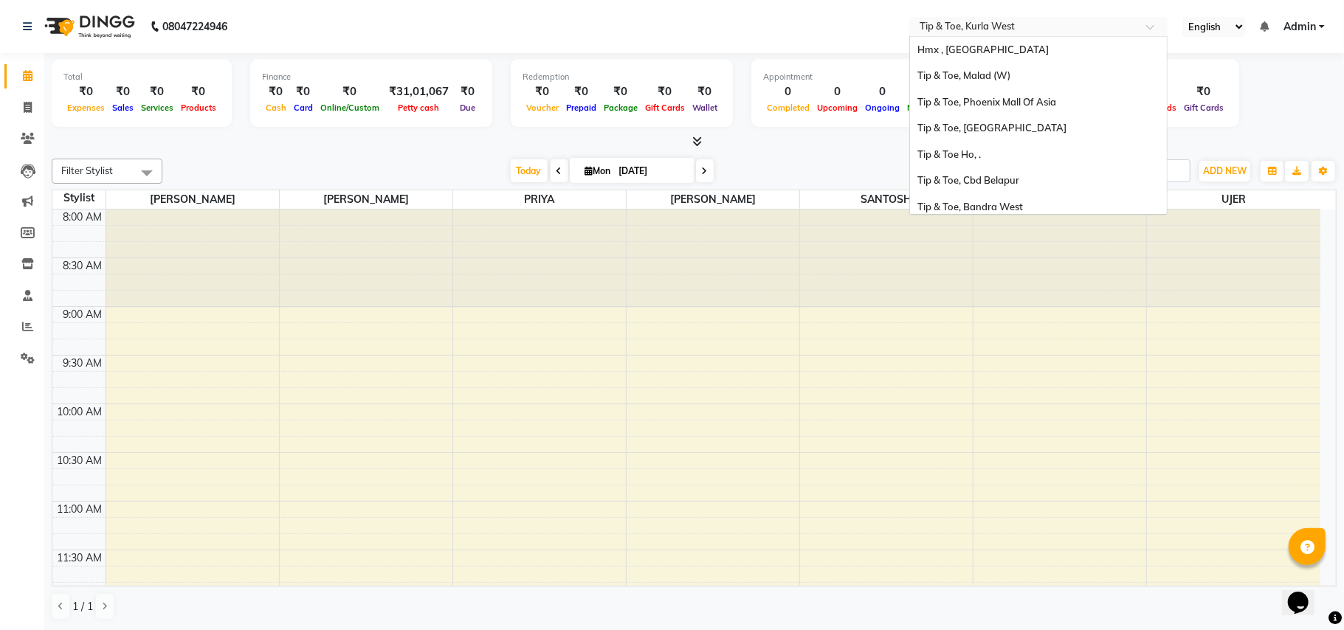
click at [1120, 30] on input "text" at bounding box center [1024, 28] width 214 height 15
click at [1004, 202] on span "Tip & Toe, Bandra West" at bounding box center [970, 207] width 106 height 12
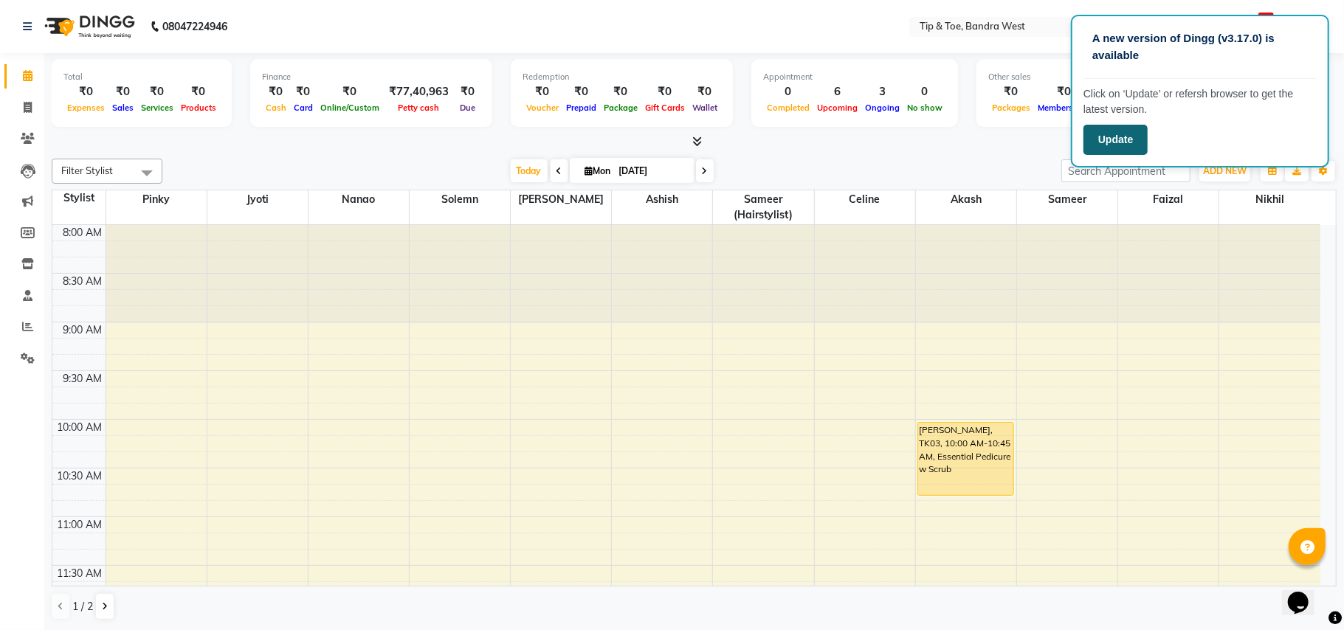
click at [1126, 133] on button "Update" at bounding box center [1115, 140] width 64 height 30
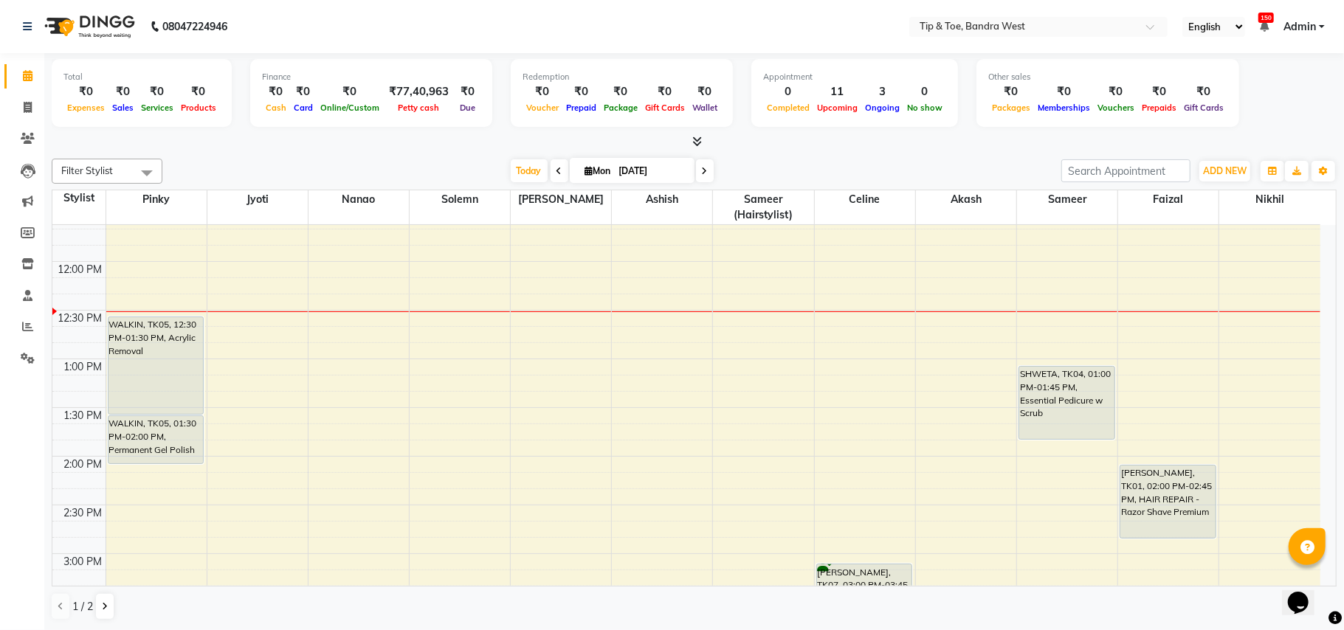
scroll to position [400, 0]
